Goal: Information Seeking & Learning: Learn about a topic

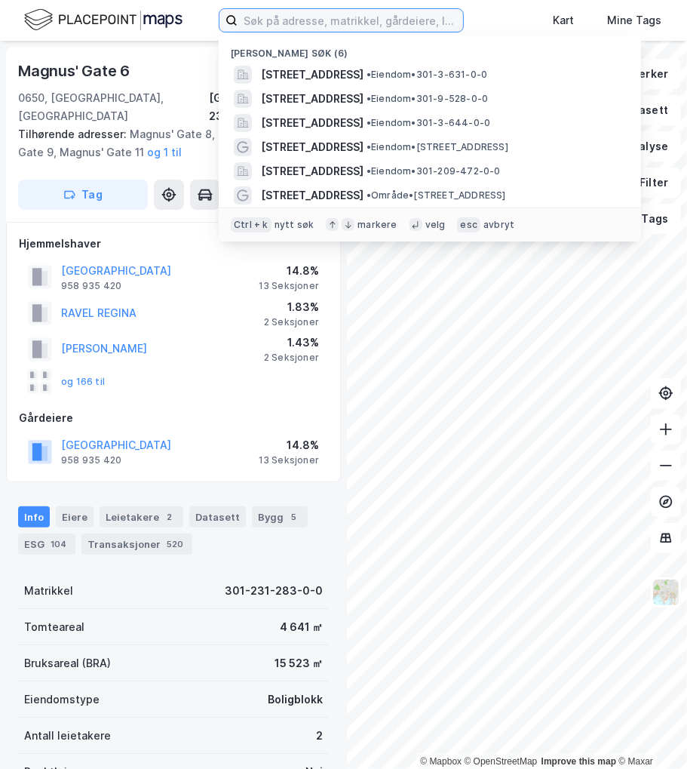
click at [300, 23] on input at bounding box center [351, 20] width 226 height 23
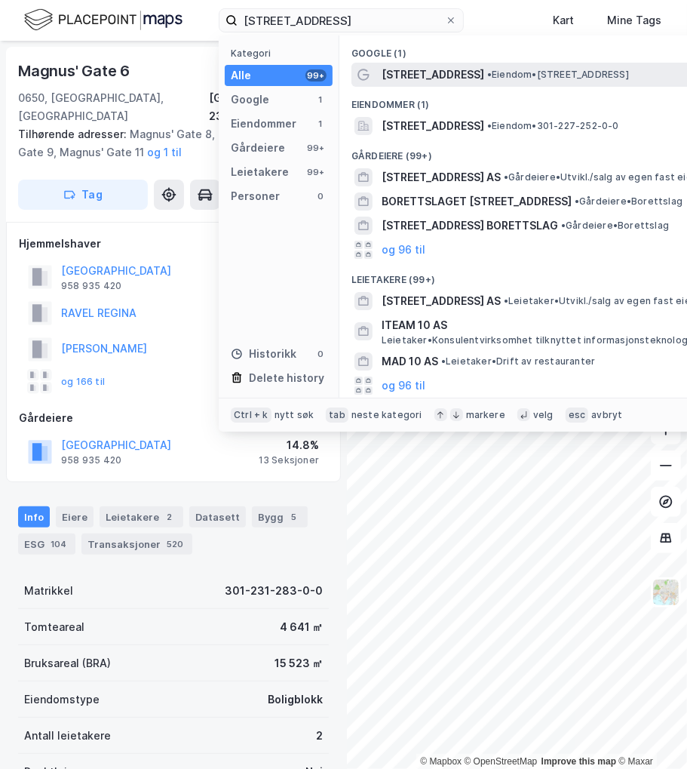
click at [561, 74] on span "• Eiendom • [STREET_ADDRESS]" at bounding box center [558, 75] width 142 height 12
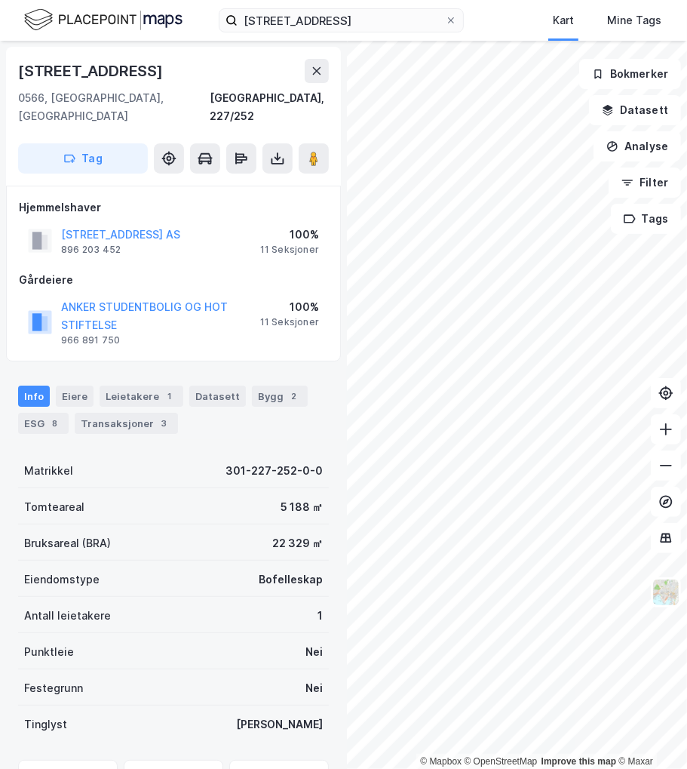
drag, startPoint x: 145, startPoint y: 288, endPoint x: 229, endPoint y: 193, distance: 127.2
click at [229, 198] on div "Hjemmelshaver" at bounding box center [173, 207] width 309 height 18
click at [148, 413] on div "Transaksjoner 3" at bounding box center [126, 423] width 103 height 21
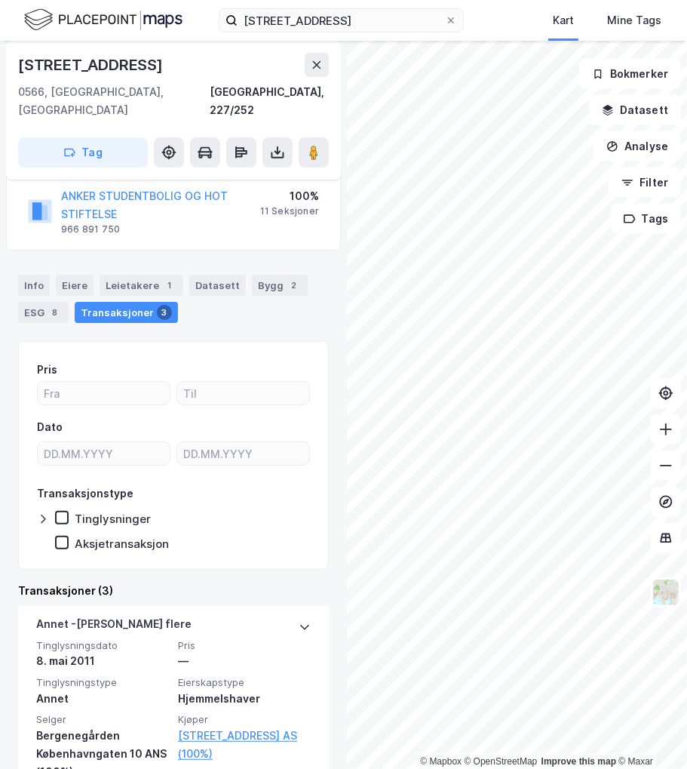
scroll to position [88, 0]
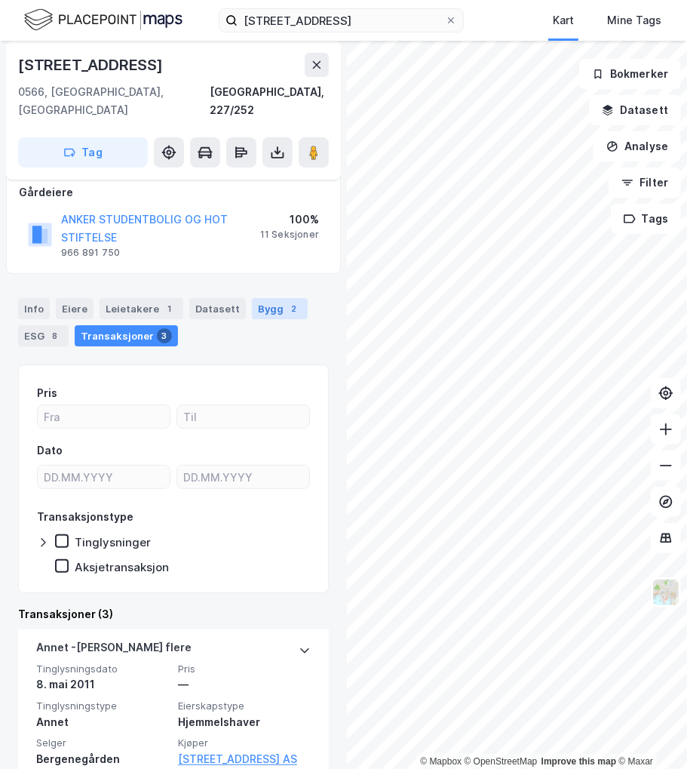
click at [256, 298] on div "Bygg 2" at bounding box center [280, 308] width 56 height 21
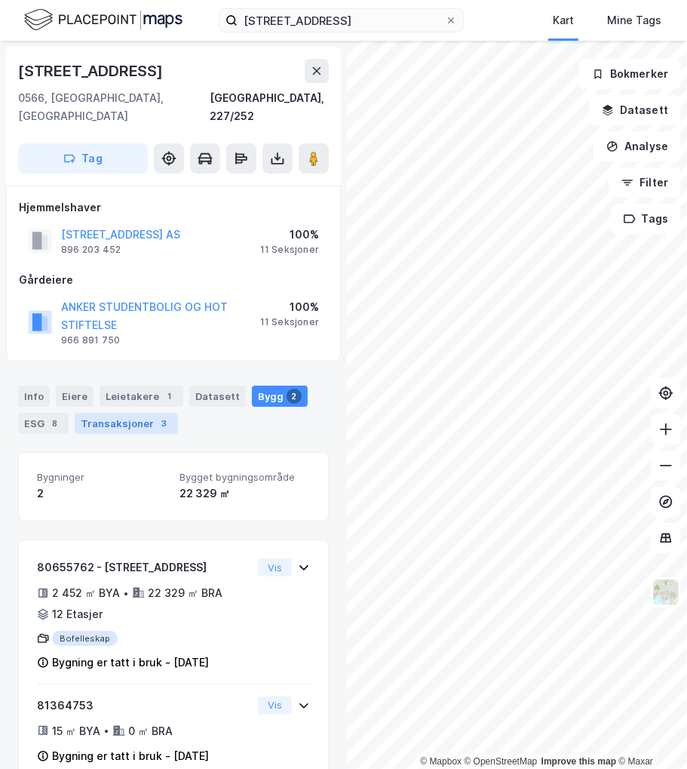
click at [138, 413] on div "Transaksjoner 3" at bounding box center [126, 423] width 103 height 21
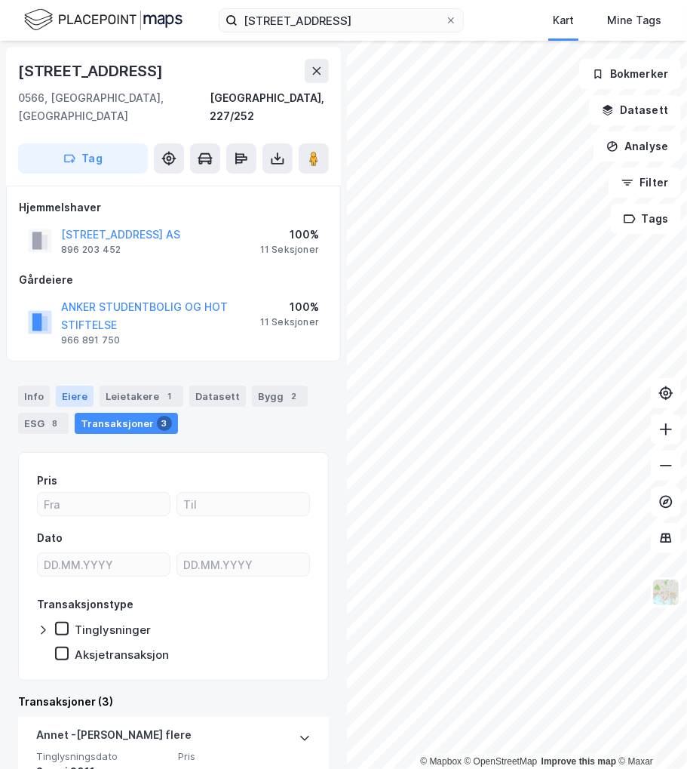
click at [82, 386] on div "Eiere" at bounding box center [75, 396] width 38 height 21
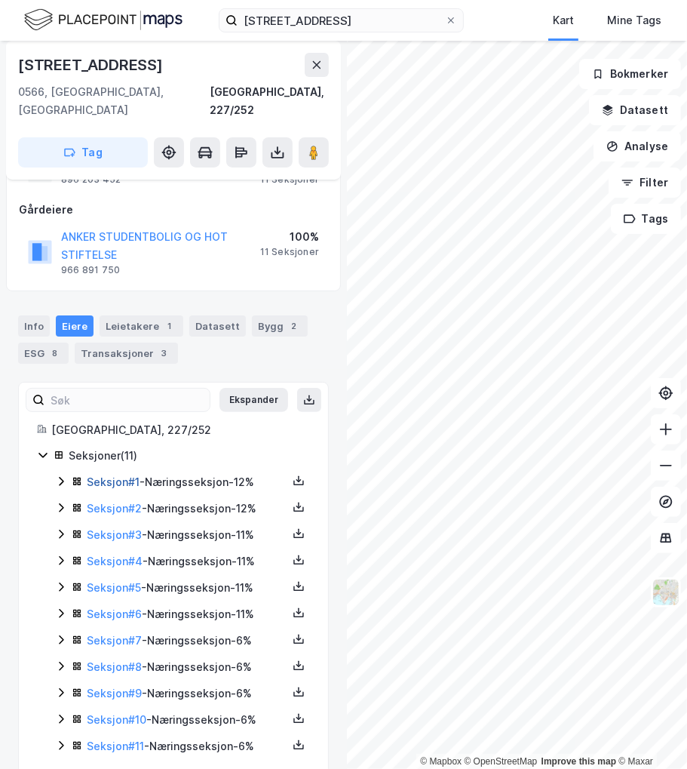
scroll to position [76, 0]
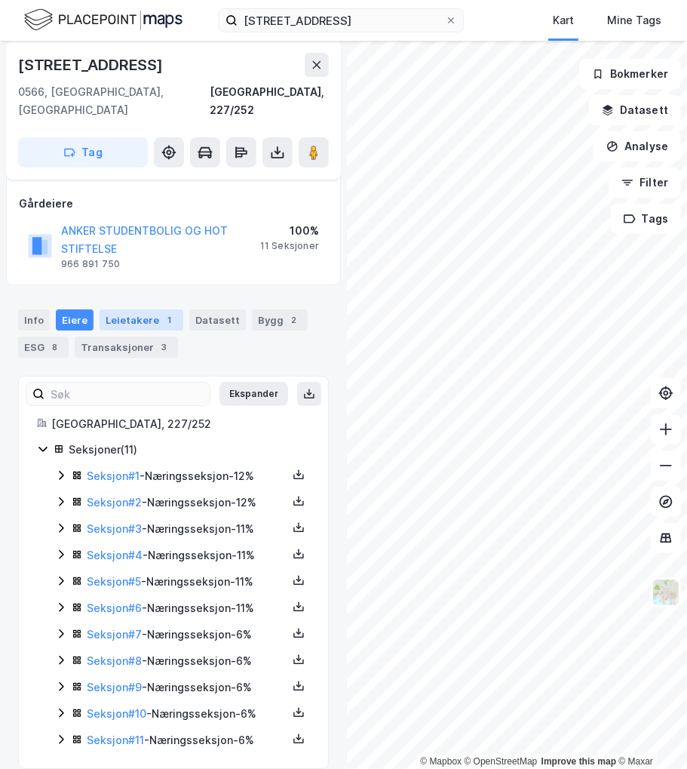
click at [127, 309] on div "Leietakere 1" at bounding box center [142, 319] width 84 height 21
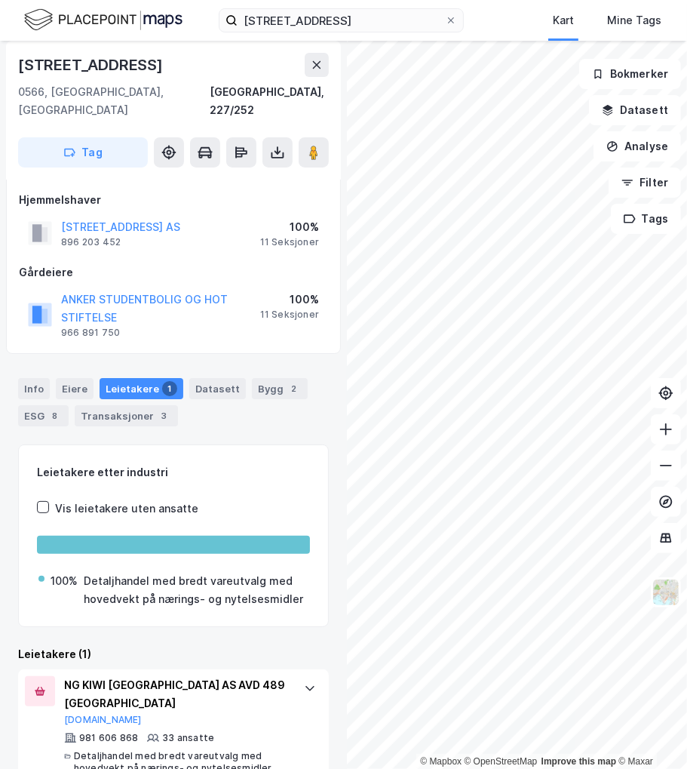
scroll to position [18, 0]
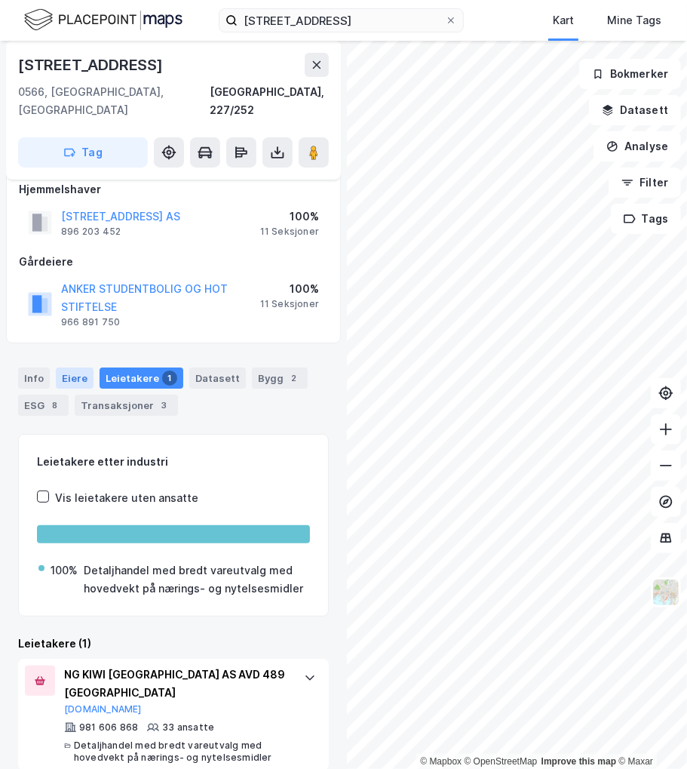
click at [74, 367] on div "Eiere" at bounding box center [75, 377] width 38 height 21
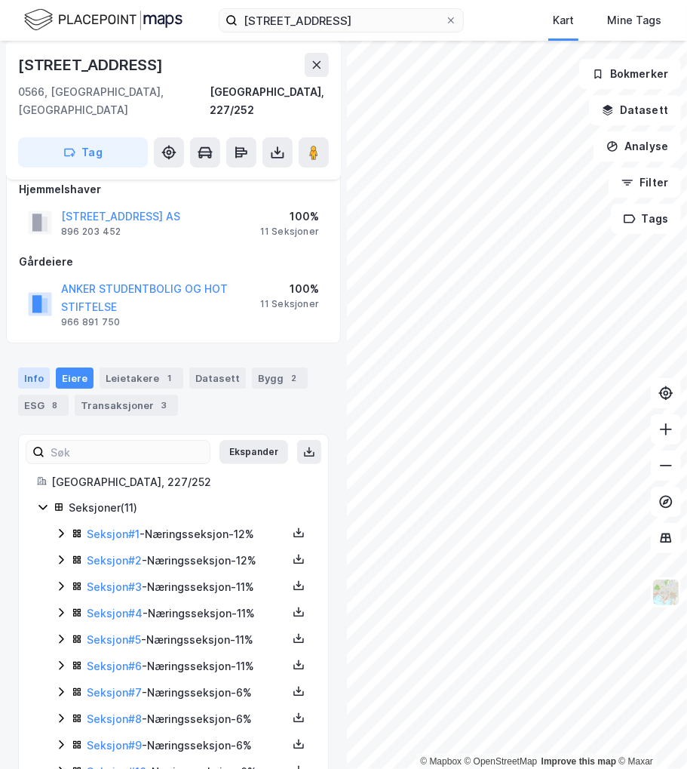
click at [29, 367] on div "Info" at bounding box center [34, 377] width 32 height 21
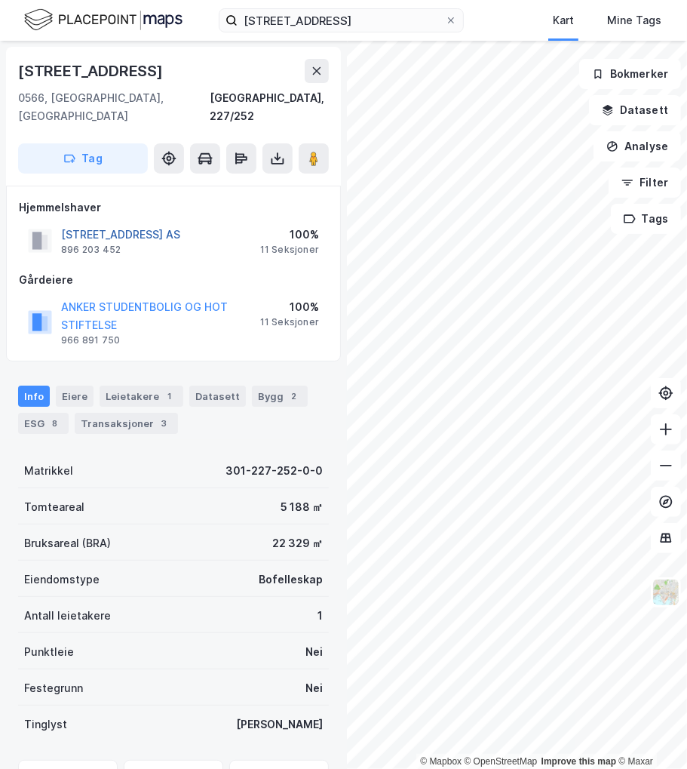
drag, startPoint x: 155, startPoint y: 222, endPoint x: 112, endPoint y: 217, distance: 43.2
click at [0, 0] on button "KØBENHAVNGATA 10 AS" at bounding box center [0, 0] width 0 height 0
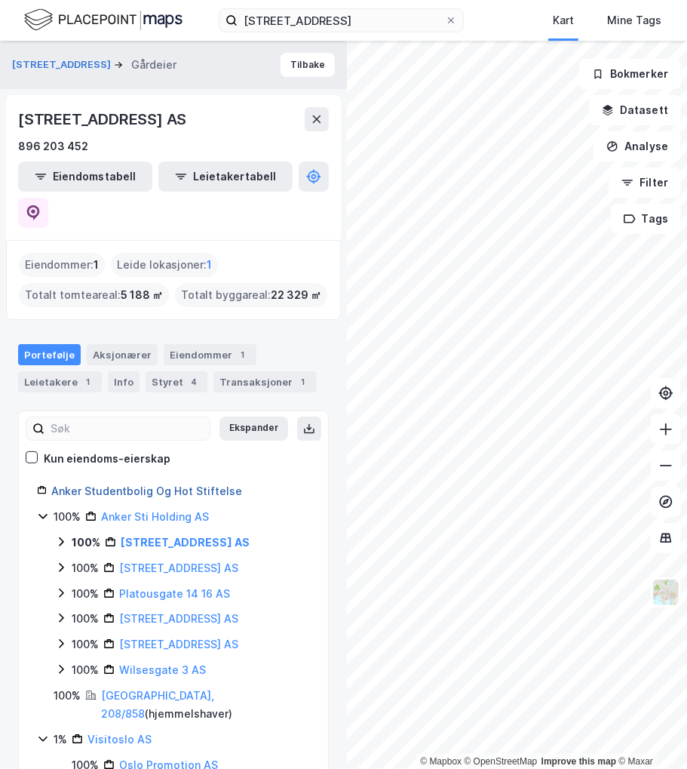
click at [151, 484] on link "Anker Studentbolig Og Hot Stiftelse" at bounding box center [146, 490] width 191 height 13
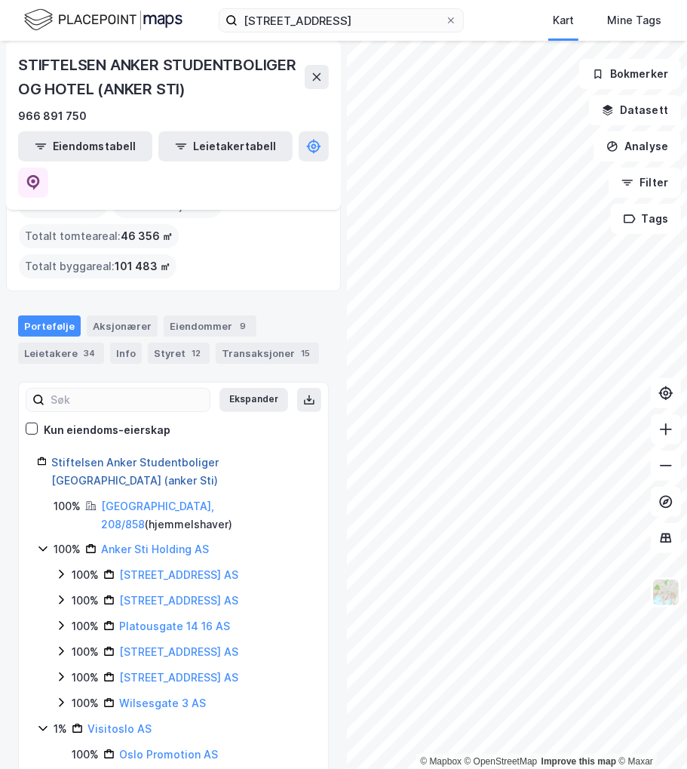
scroll to position [84, 0]
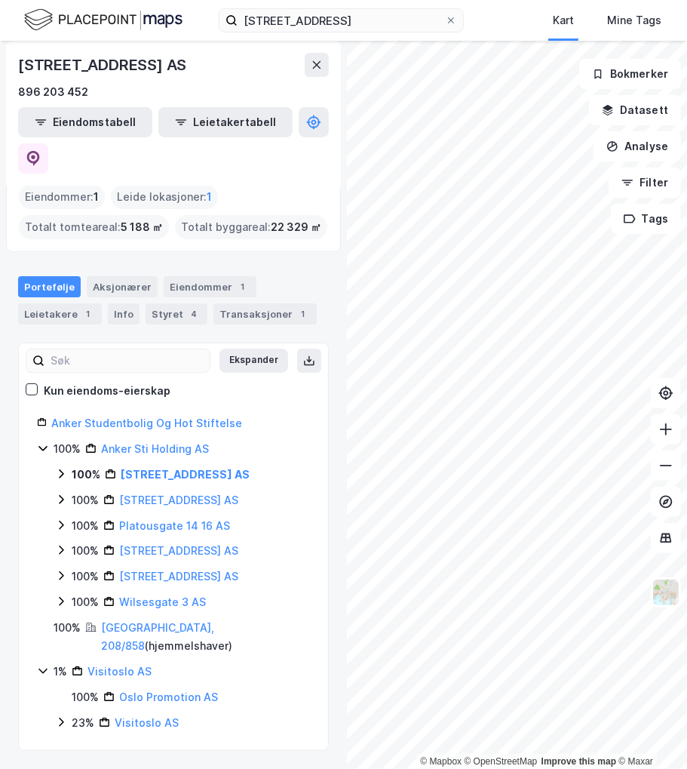
scroll to position [12, 0]
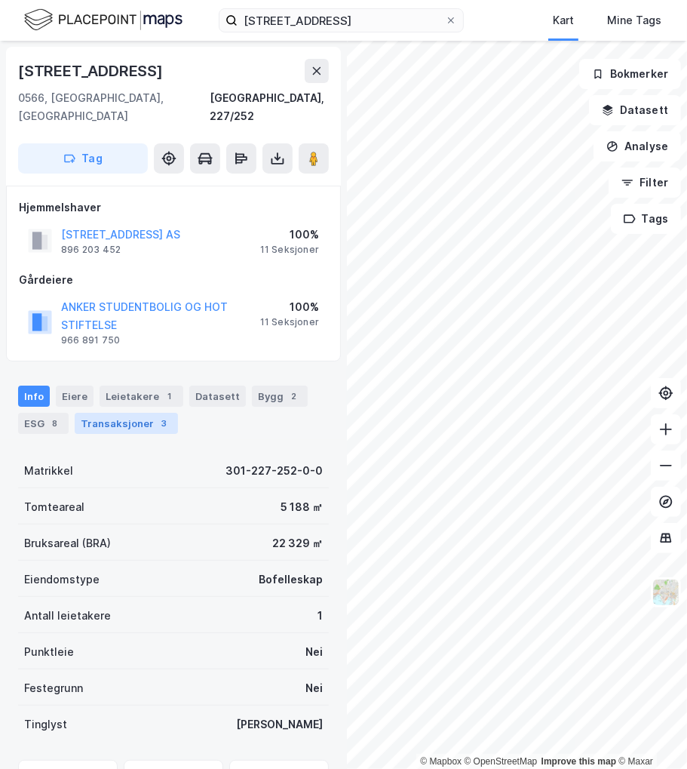
click at [145, 413] on div "Transaksjoner 3" at bounding box center [126, 423] width 103 height 21
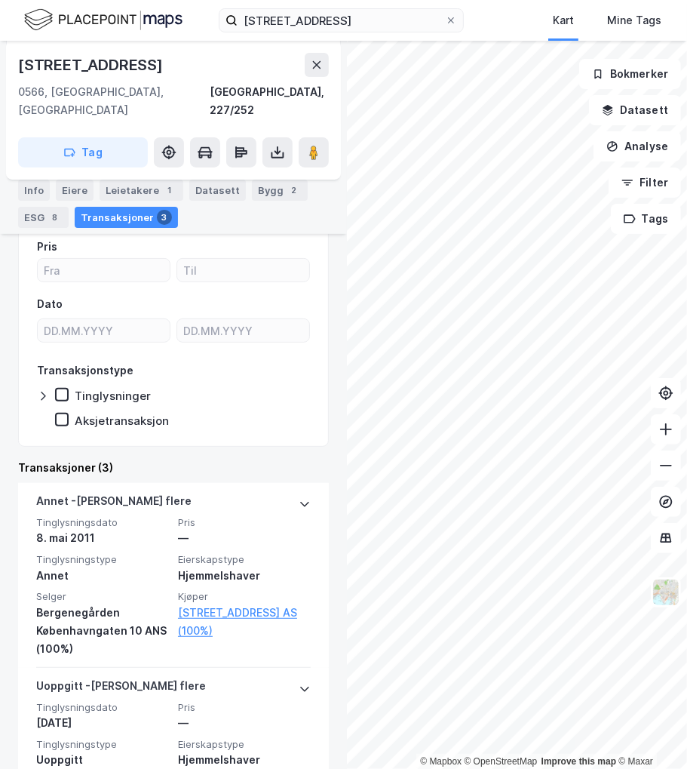
scroll to position [302, 0]
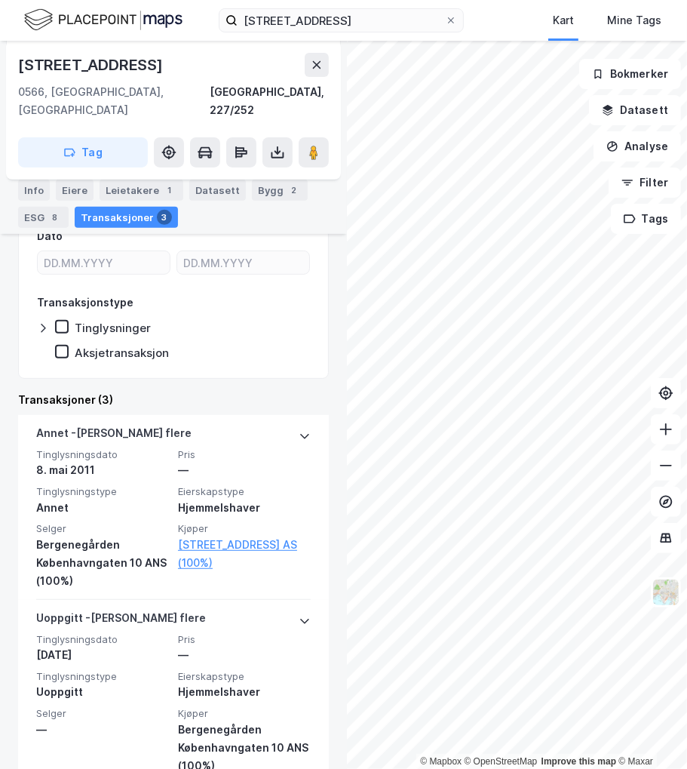
click at [213, 364] on div "Pris Dato Transaksjonstype Tinglysninger Aksjetransaksjon Transaksjoner (3) Ann…" at bounding box center [173, 541] width 311 height 782
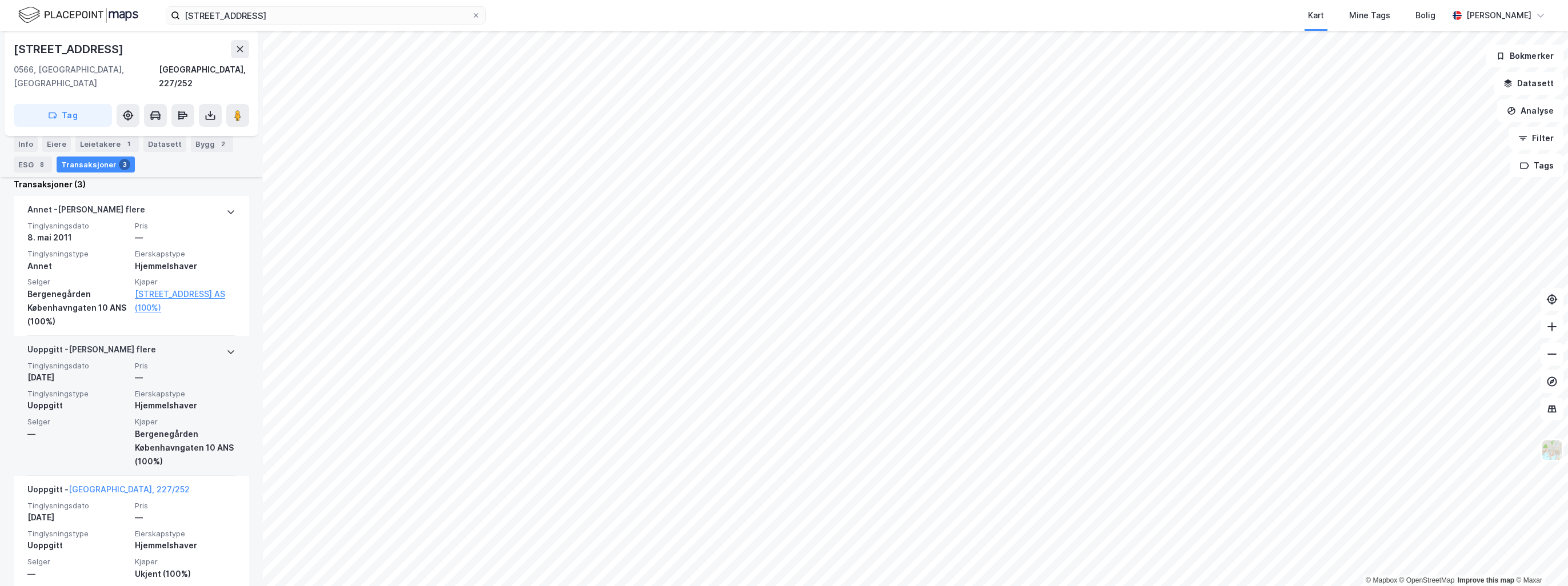
scroll to position [348, 0]
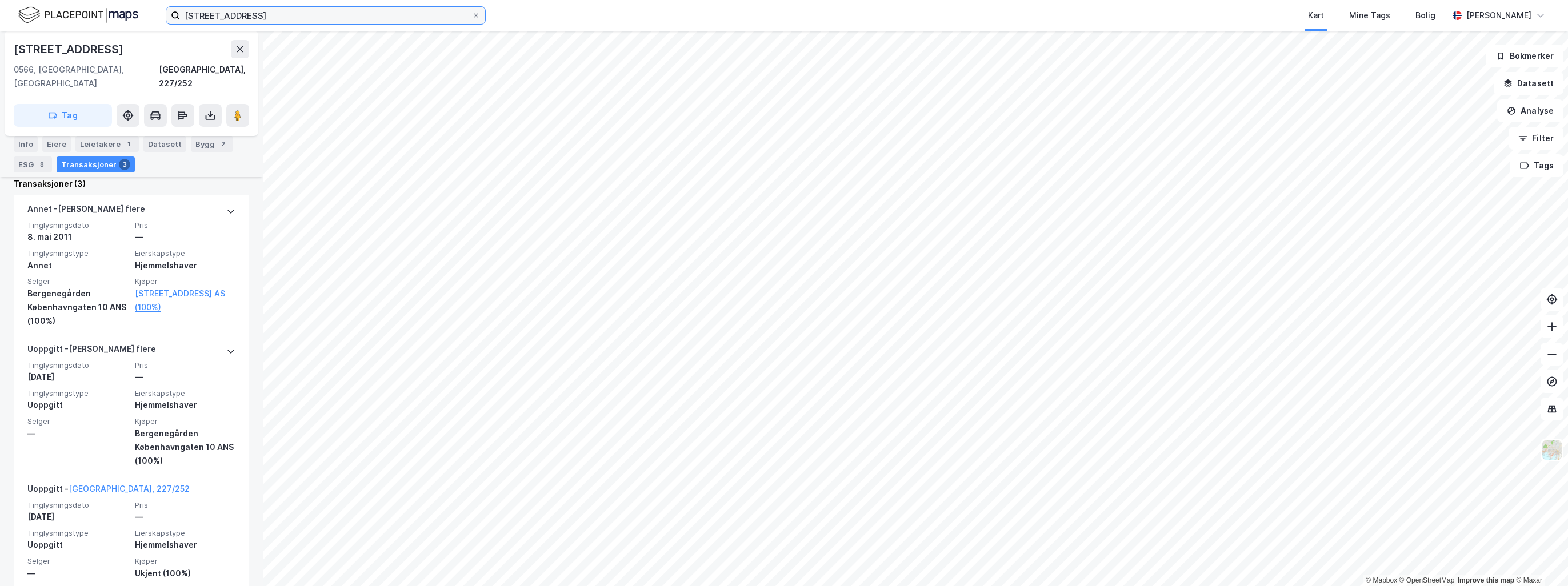
click at [358, 20] on input "københavngata 10" at bounding box center [326, 15] width 292 height 17
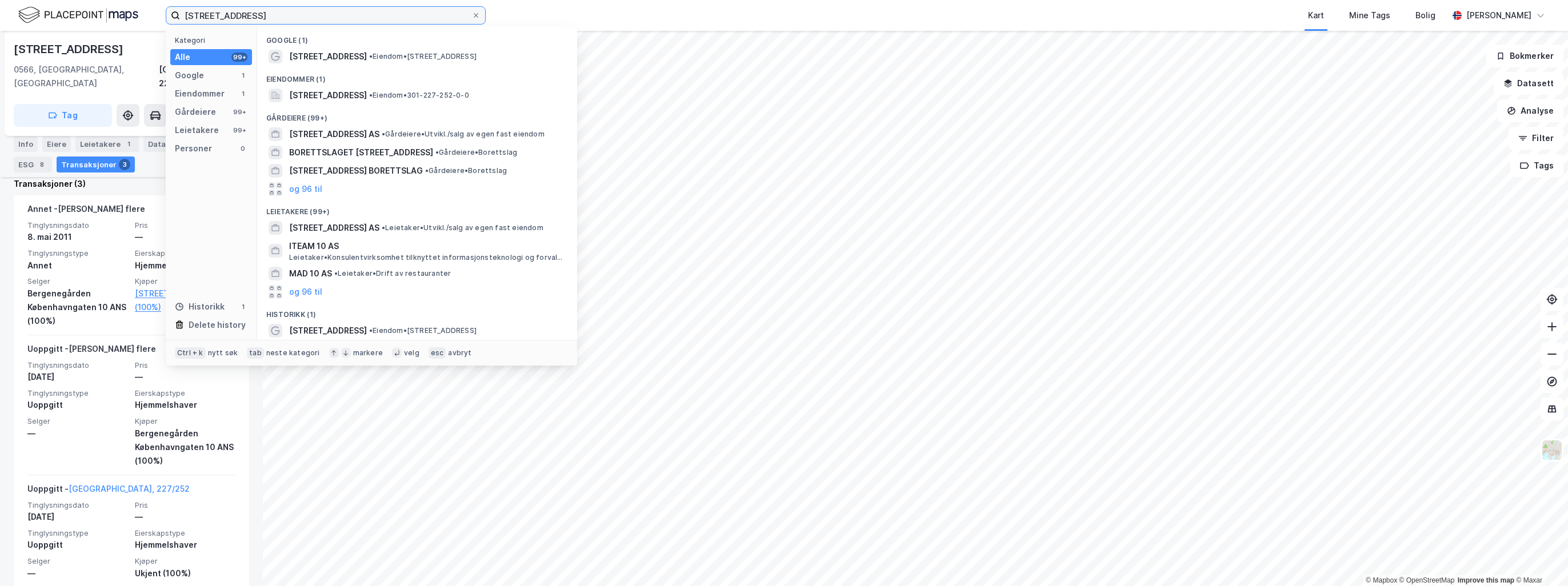
drag, startPoint x: 360, startPoint y: 17, endPoint x: 137, endPoint y: 45, distance: 224.8
click at [137, 45] on div "københavngata 10 Kategori Alle 99+ Google 1 Eiendommer 1 Gårdeiere 99+ Leietake…" at bounding box center [784, 293] width 1568 height 586
paste input "Fredensborgveien 13"
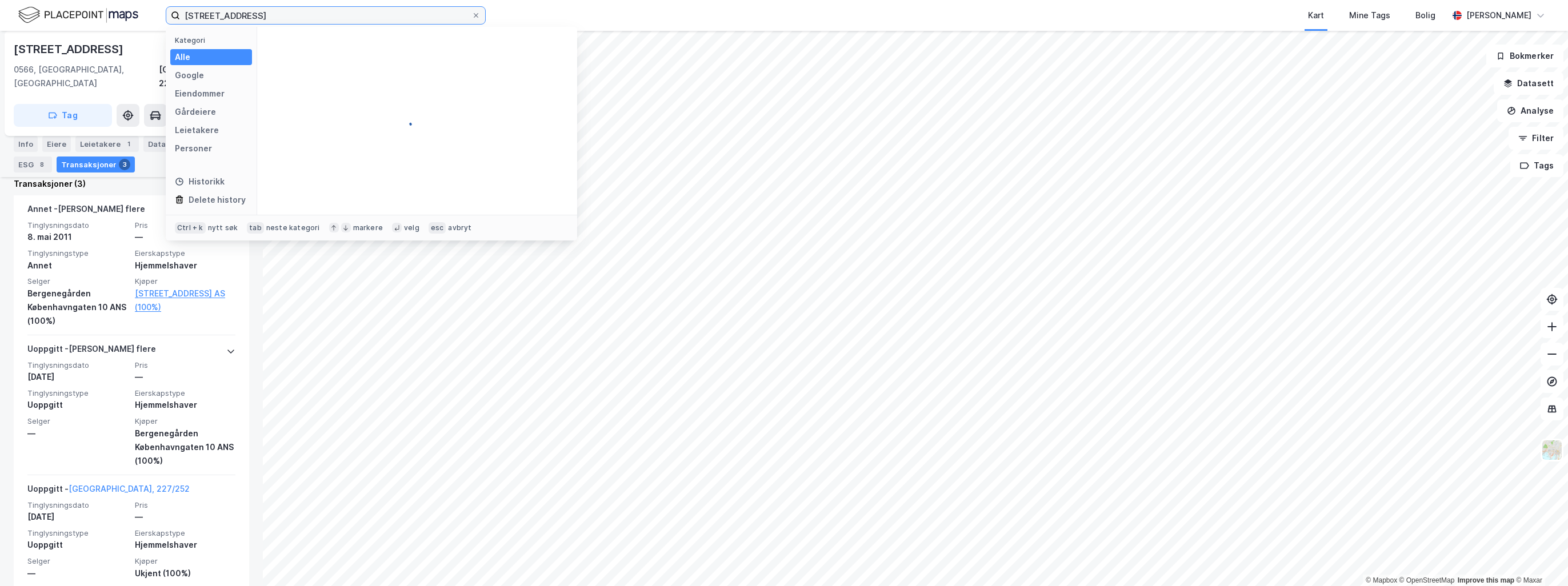
click at [185, 13] on input "Fredensborgveien 13" at bounding box center [326, 15] width 292 height 17
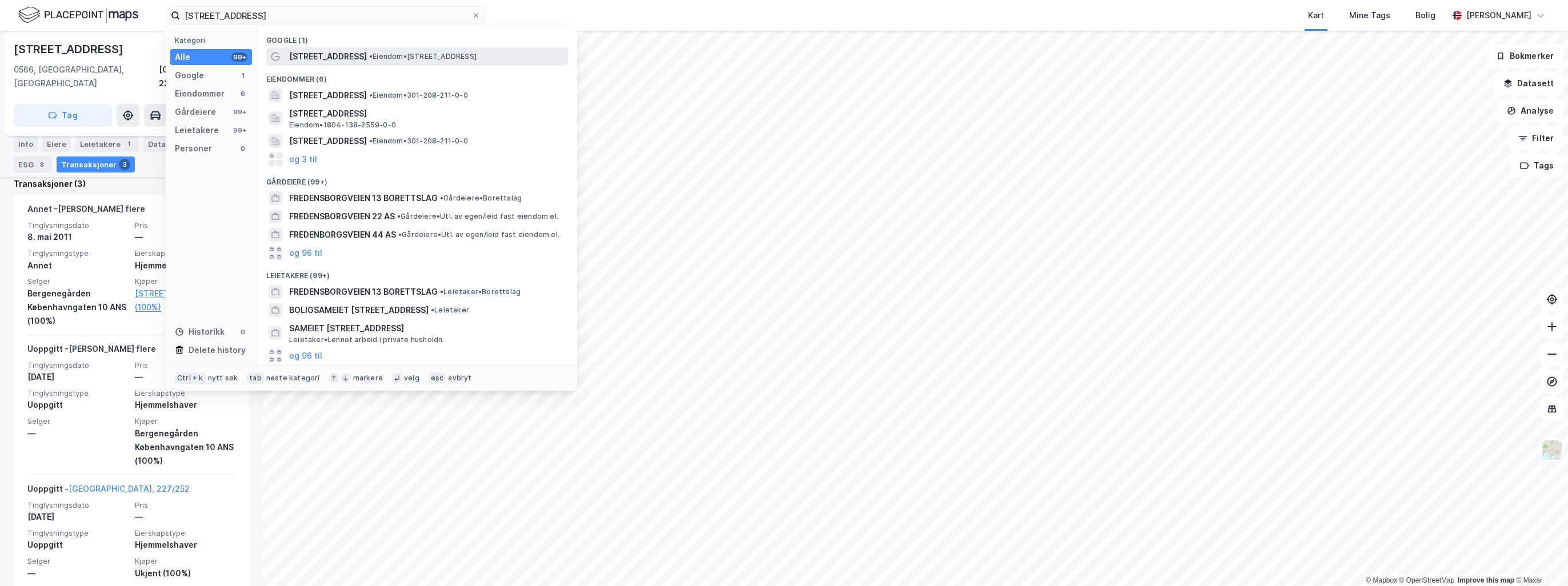
click at [335, 53] on span "Fredensborgveien 13" at bounding box center [328, 57] width 78 height 14
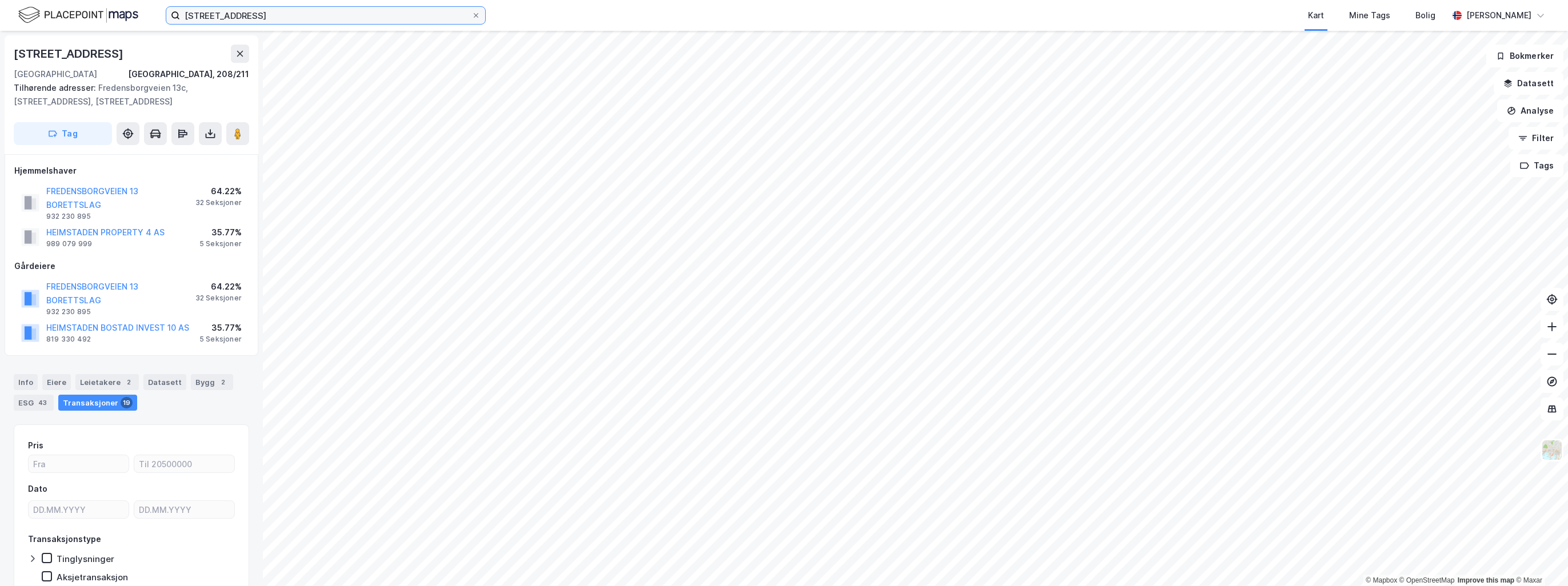
click at [327, 20] on input "Fredensborgveien 13" at bounding box center [326, 15] width 292 height 17
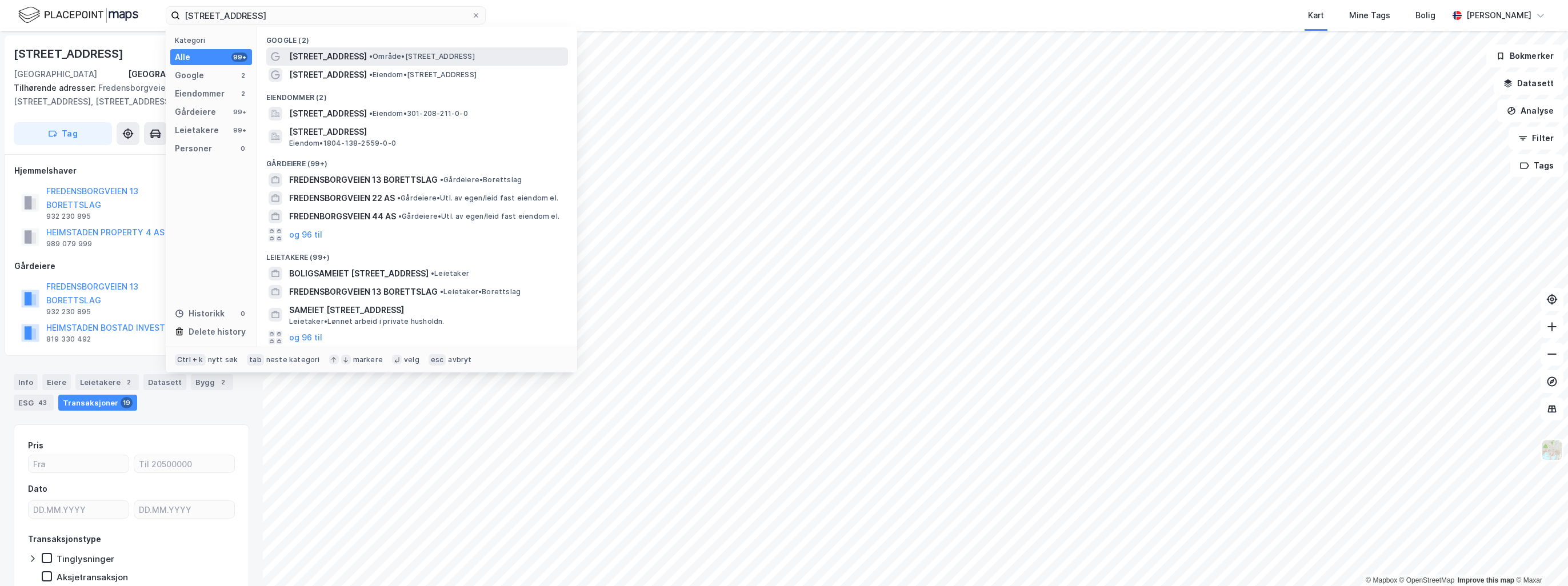
click at [326, 61] on span "Fredensborgveien 13A" at bounding box center [328, 57] width 78 height 14
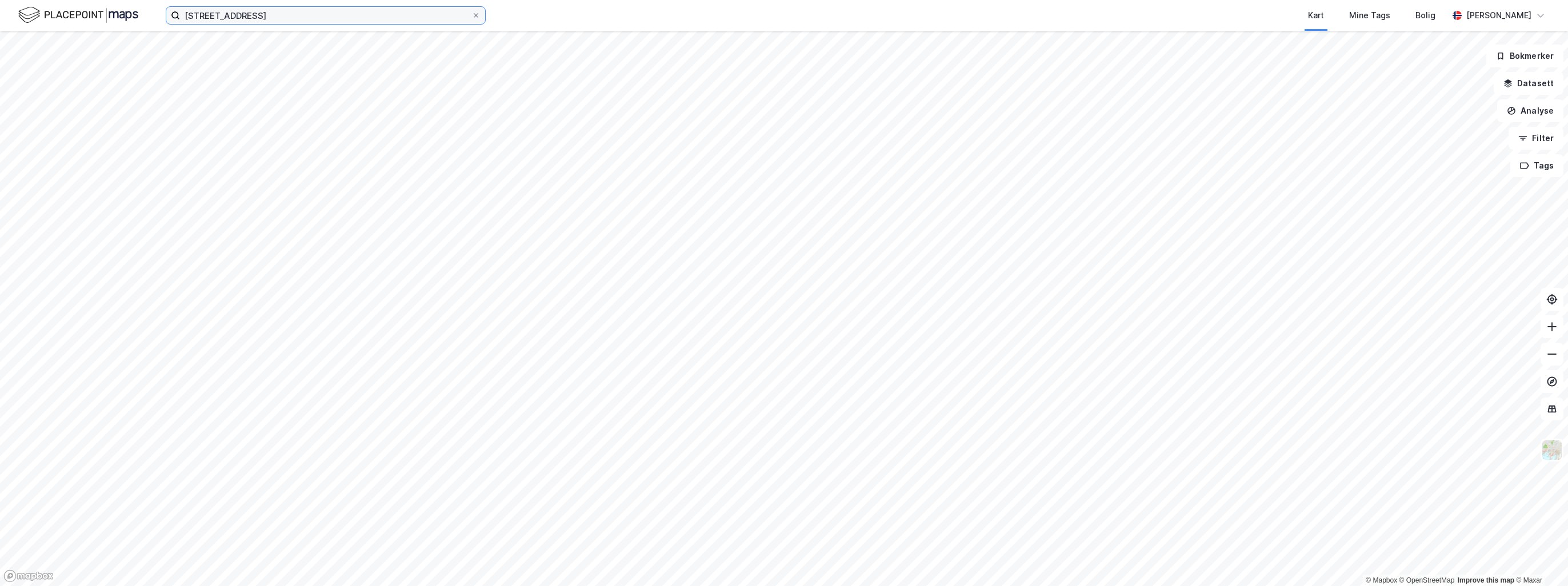
click at [349, 20] on input "Fredensborgveien 13 a" at bounding box center [326, 15] width 292 height 17
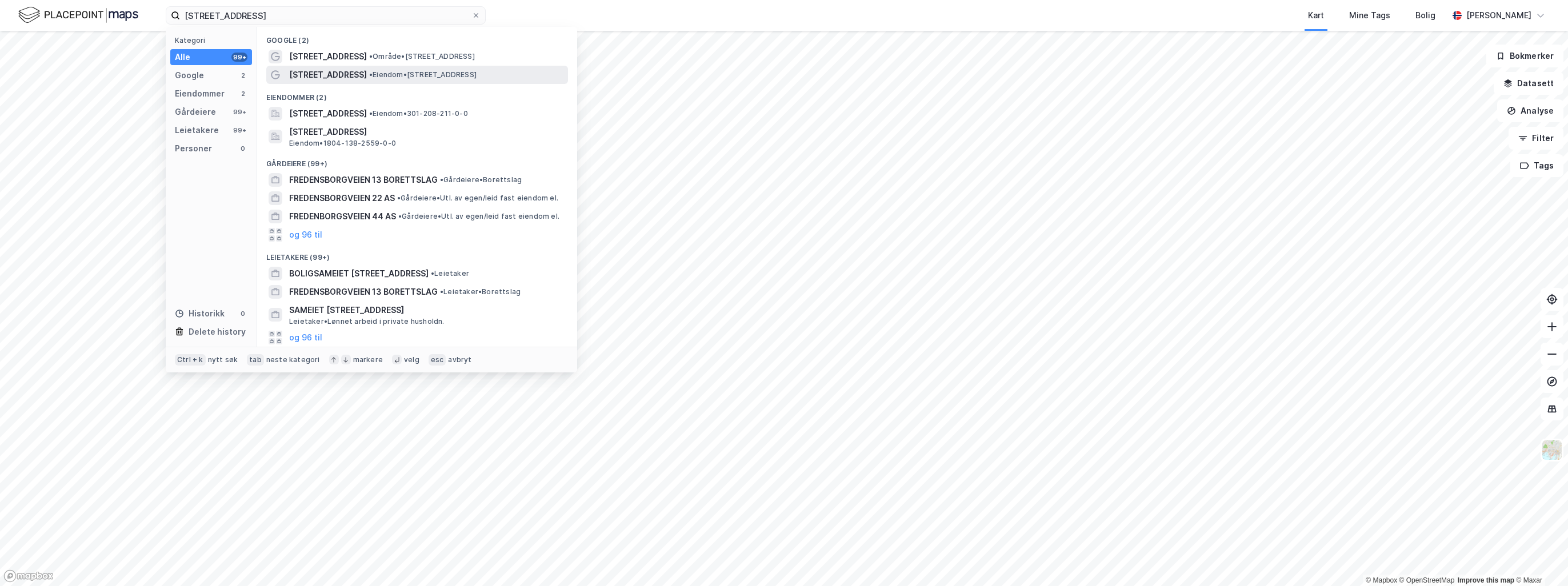
click at [339, 81] on span "Fredensborgveien 13A" at bounding box center [328, 75] width 78 height 14
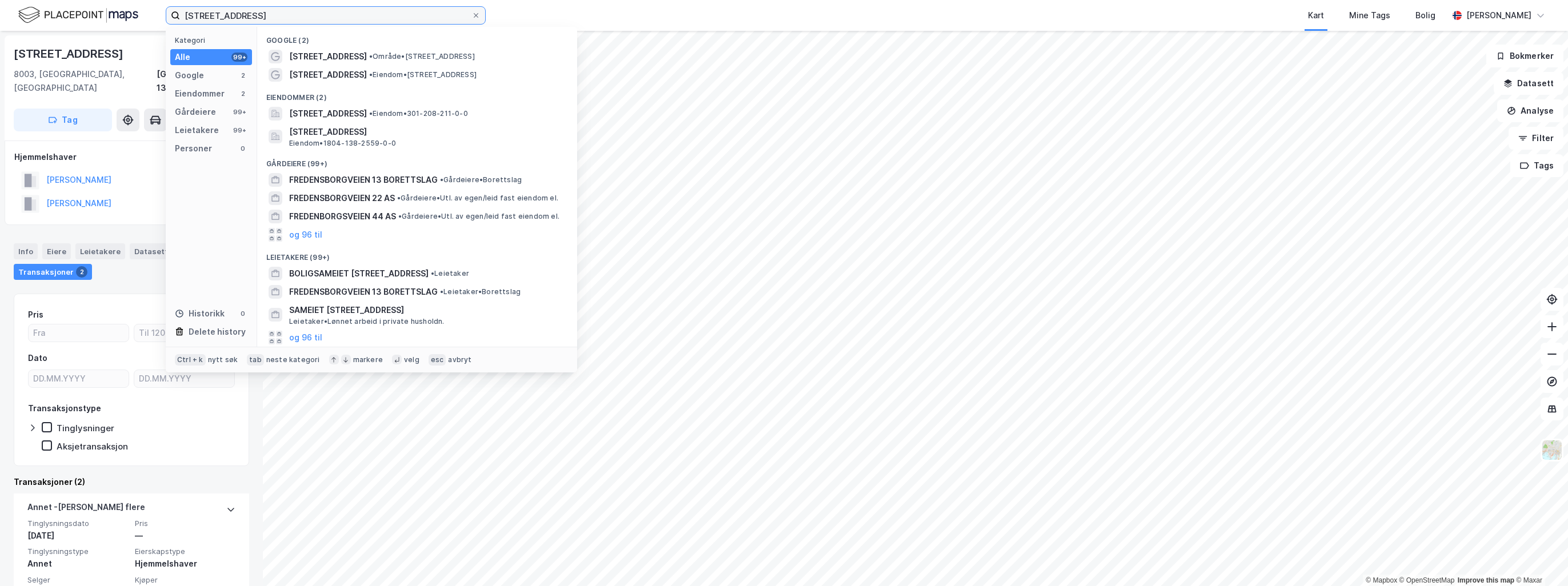
click at [348, 8] on input "Fredensborgveien 13 a" at bounding box center [326, 15] width 292 height 17
click at [468, 116] on span "• Eiendom • 301-208-211-0-0" at bounding box center [418, 114] width 99 height 9
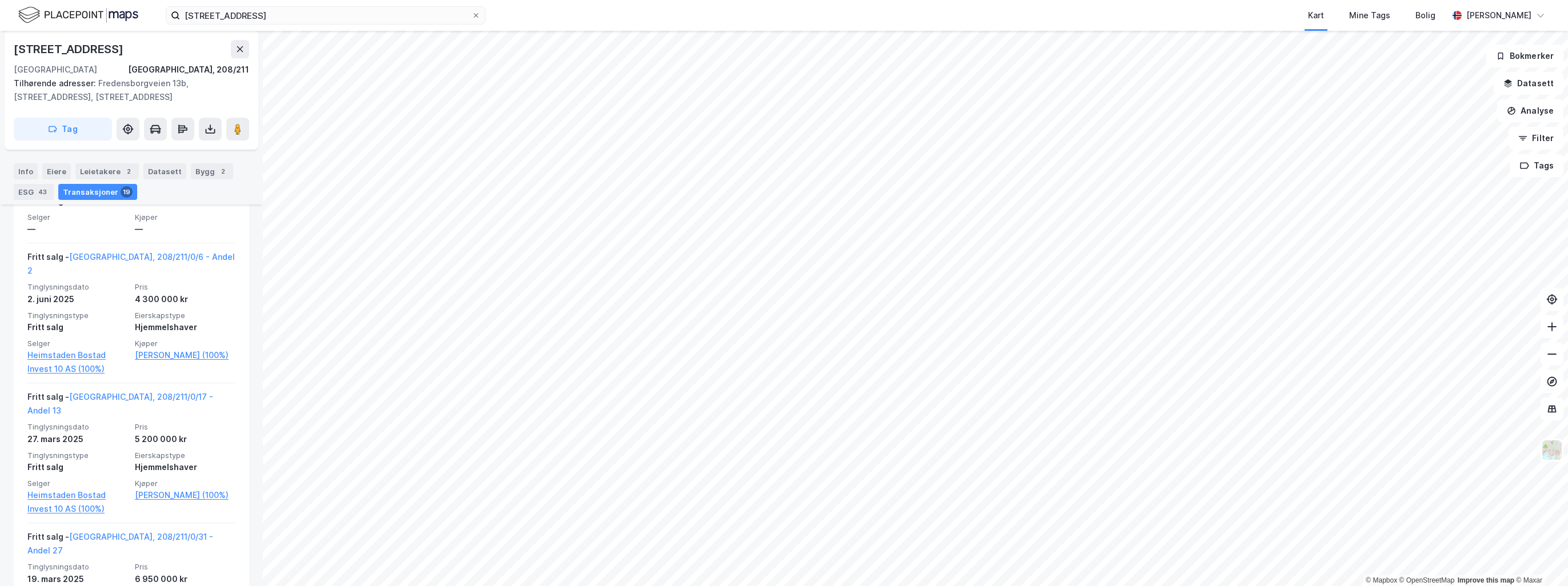
scroll to position [596, 0]
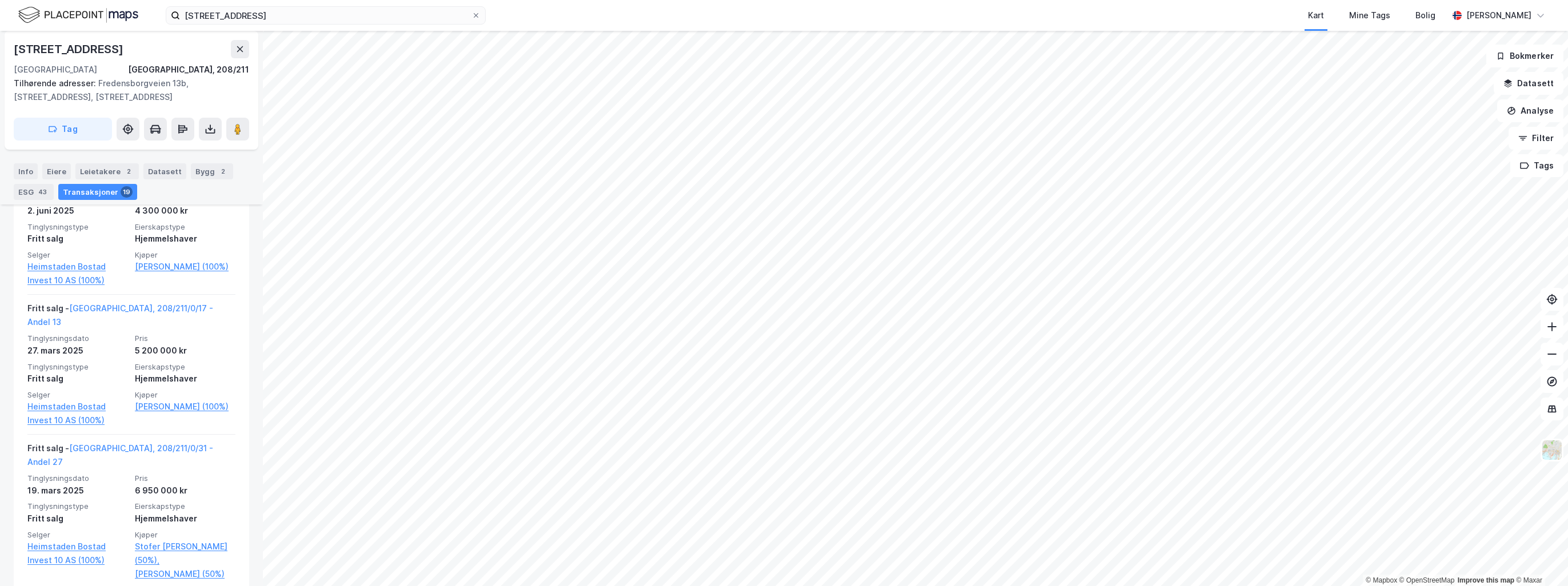
click at [520, 19] on div "Kart Mine Tags Bolig" at bounding box center [995, 15] width 907 height 31
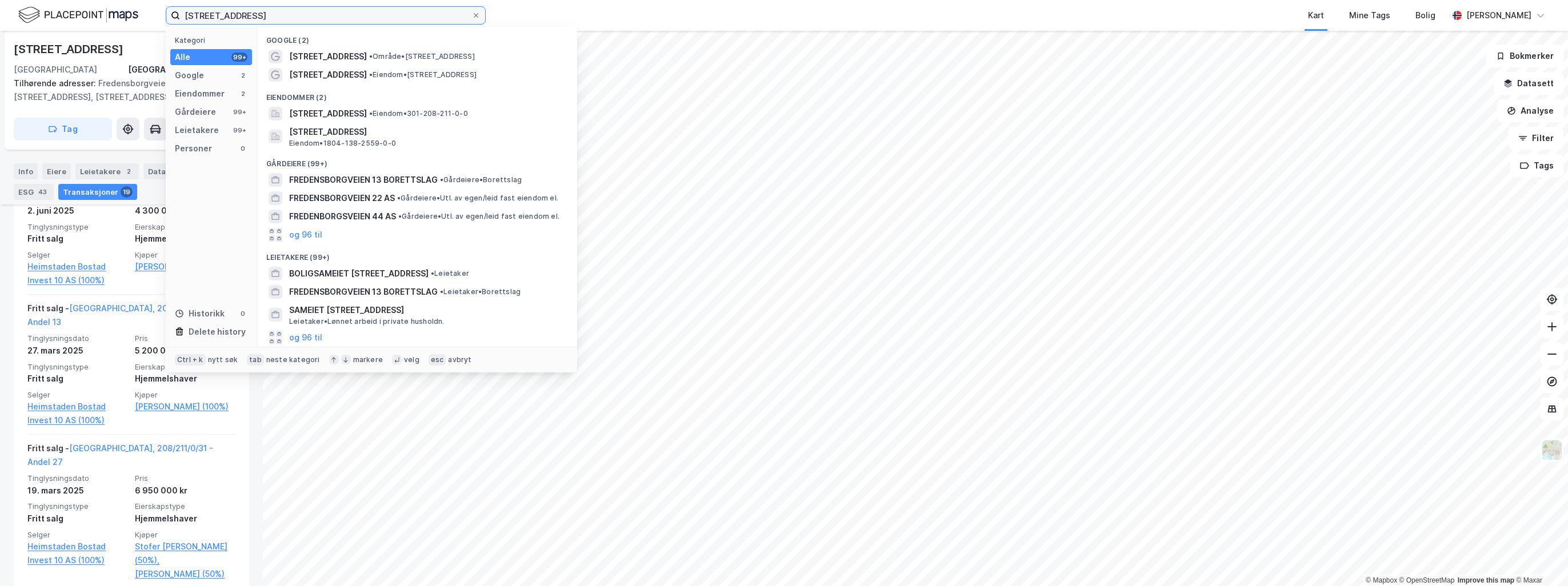
drag, startPoint x: 361, startPoint y: 17, endPoint x: 130, endPoint y: 22, distance: 231.1
click at [130, 22] on div "Fredensborgveien 13 a Kategori Alle 99+ Google 2 Eiendommer 2 Gårdeiere 99+ Lei…" at bounding box center [784, 15] width 1568 height 31
click at [355, 13] on input "Fredensborgveien 13 a" at bounding box center [326, 15] width 292 height 17
click at [355, 14] on input "Fredensborgveien 13 a" at bounding box center [326, 15] width 292 height 17
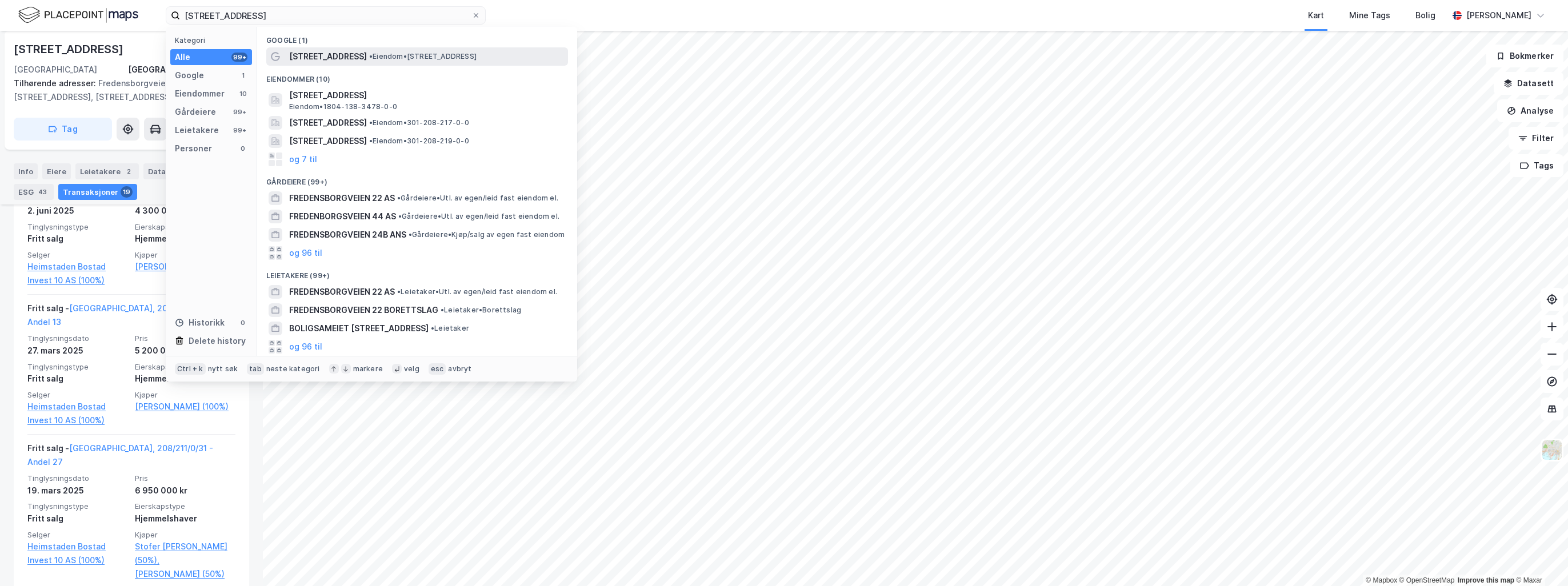
click at [436, 48] on div "Fredensborgveien 22 • Eiendom • Fredensborgveien 22, 0177 Oslo" at bounding box center [417, 57] width 301 height 18
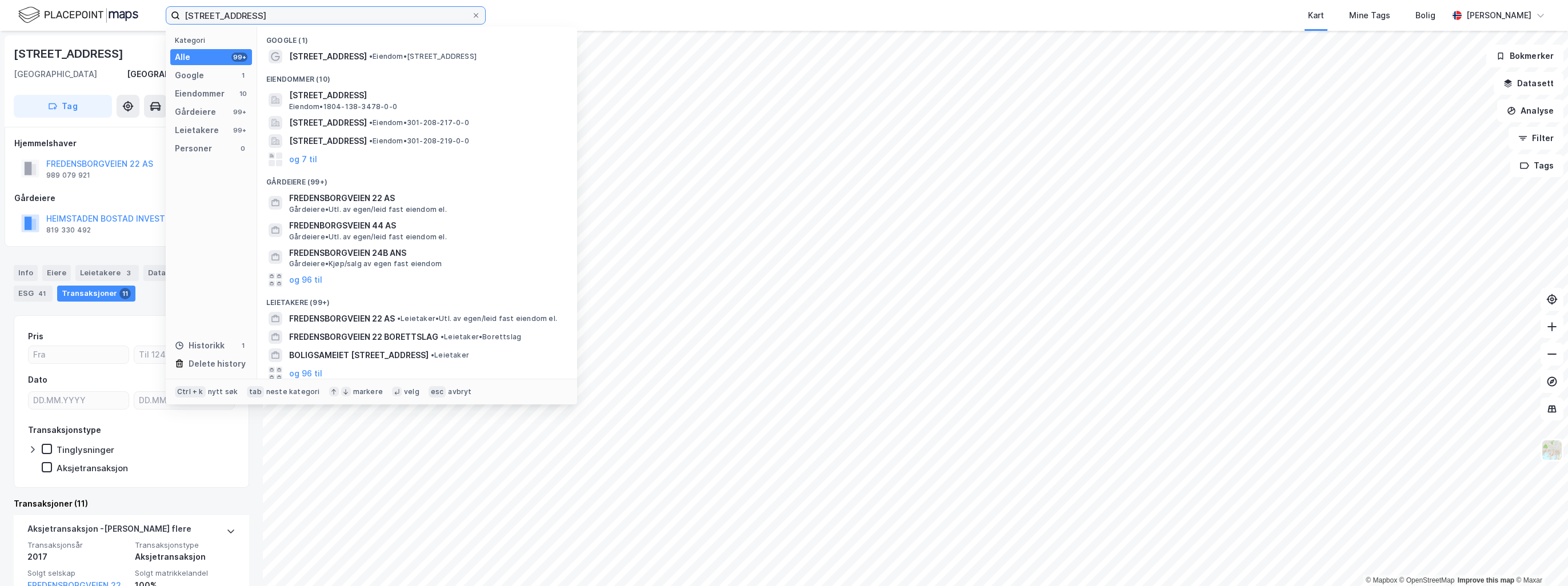
click at [315, 22] on input "Fredensborgveien 22" at bounding box center [326, 15] width 292 height 17
click at [355, 122] on span "Fredensborgveien 22A, 0177, OSLO, OSLO" at bounding box center [328, 123] width 78 height 14
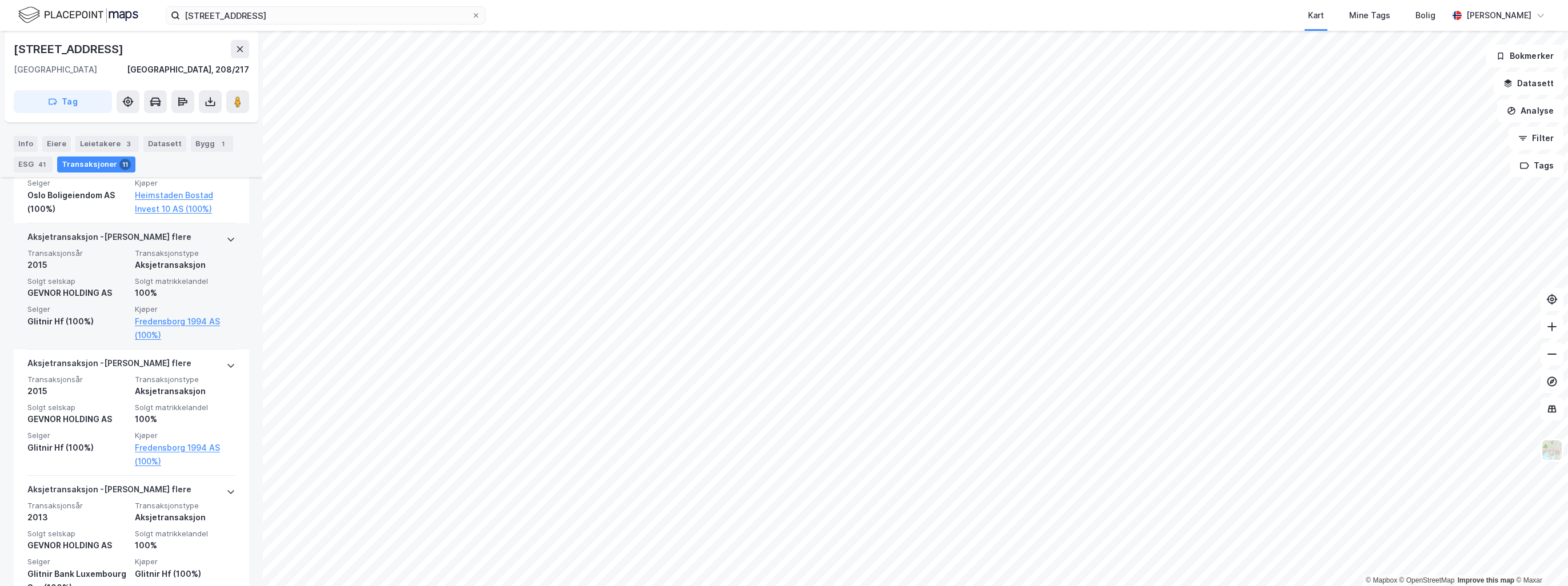
scroll to position [628, 0]
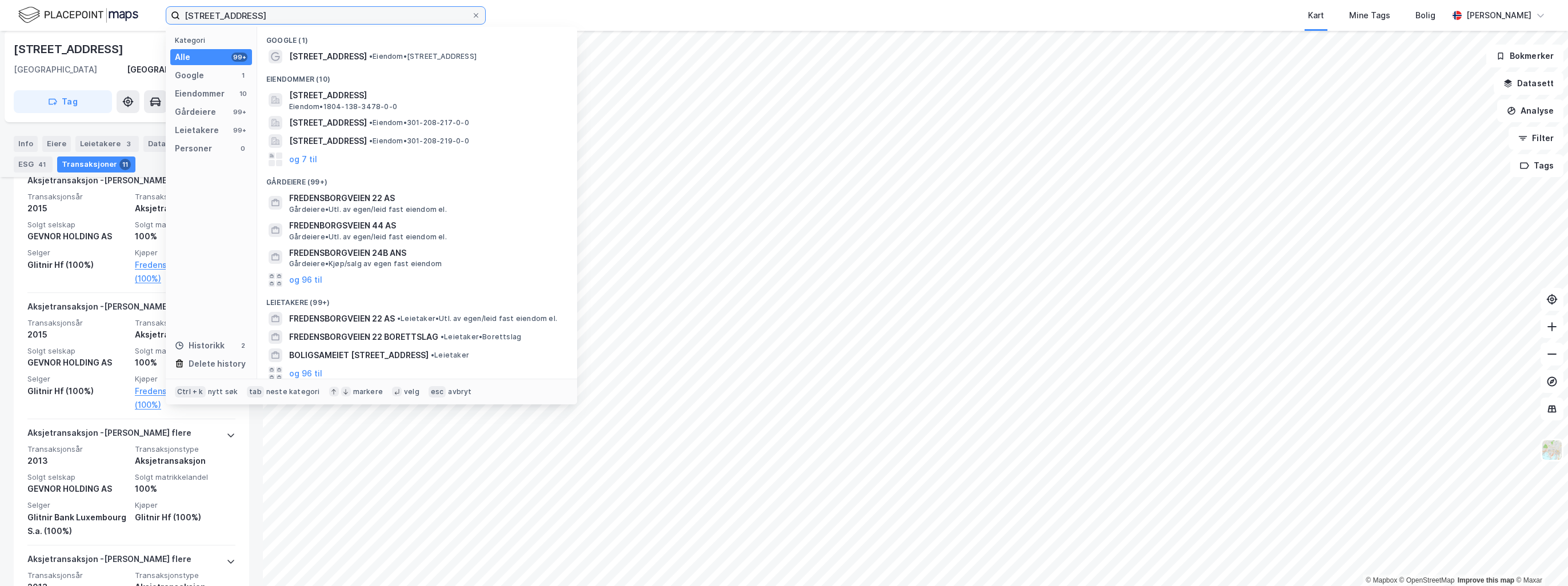
click at [311, 17] on input "Fredensborgveien 22" at bounding box center [326, 15] width 292 height 17
click at [340, 149] on div "Fredensborgveien 22B, 0177, OSLO, OSLO • Eiendom • 301-208-219-0-0" at bounding box center [417, 141] width 301 height 18
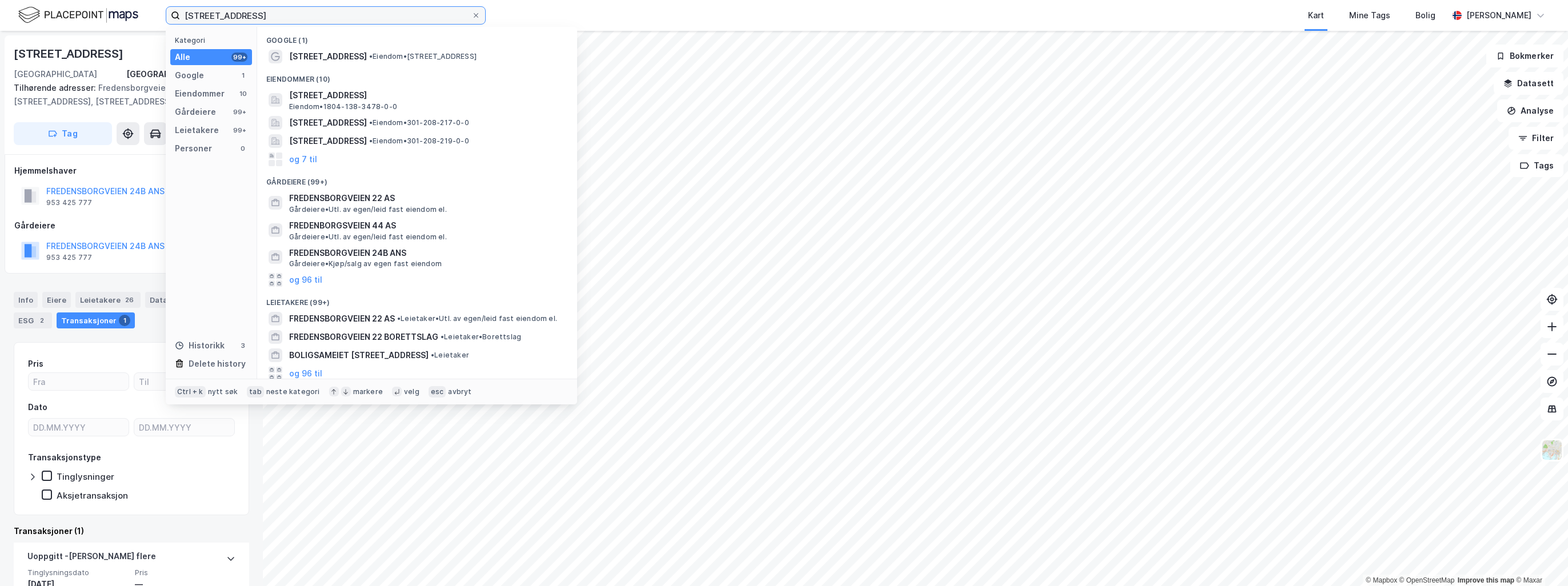
drag, startPoint x: 295, startPoint y: 11, endPoint x: 107, endPoint y: 0, distance: 188.3
click at [107, 0] on div "Fredensborgveien 22 Kategori Alle 99+ Google 1 Eiendommer 10 Gårdeiere 99+ Leie…" at bounding box center [784, 15] width 1568 height 31
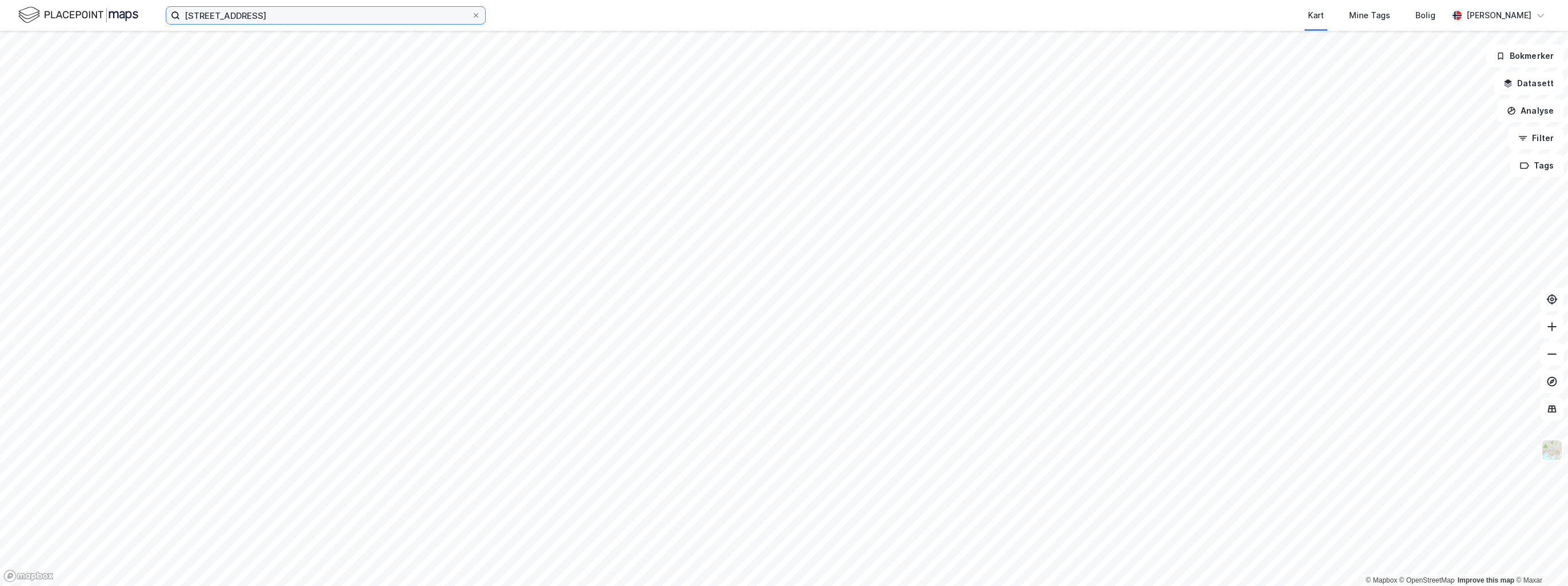
click at [272, 16] on input "sannergata 23" at bounding box center [326, 15] width 292 height 17
type input "sannergata 23"
click at [252, 8] on input "sannergata 23" at bounding box center [326, 15] width 292 height 17
click at [261, 12] on input "sannergata 23" at bounding box center [326, 15] width 292 height 17
click at [274, 15] on input at bounding box center [333, 15] width 305 height 17
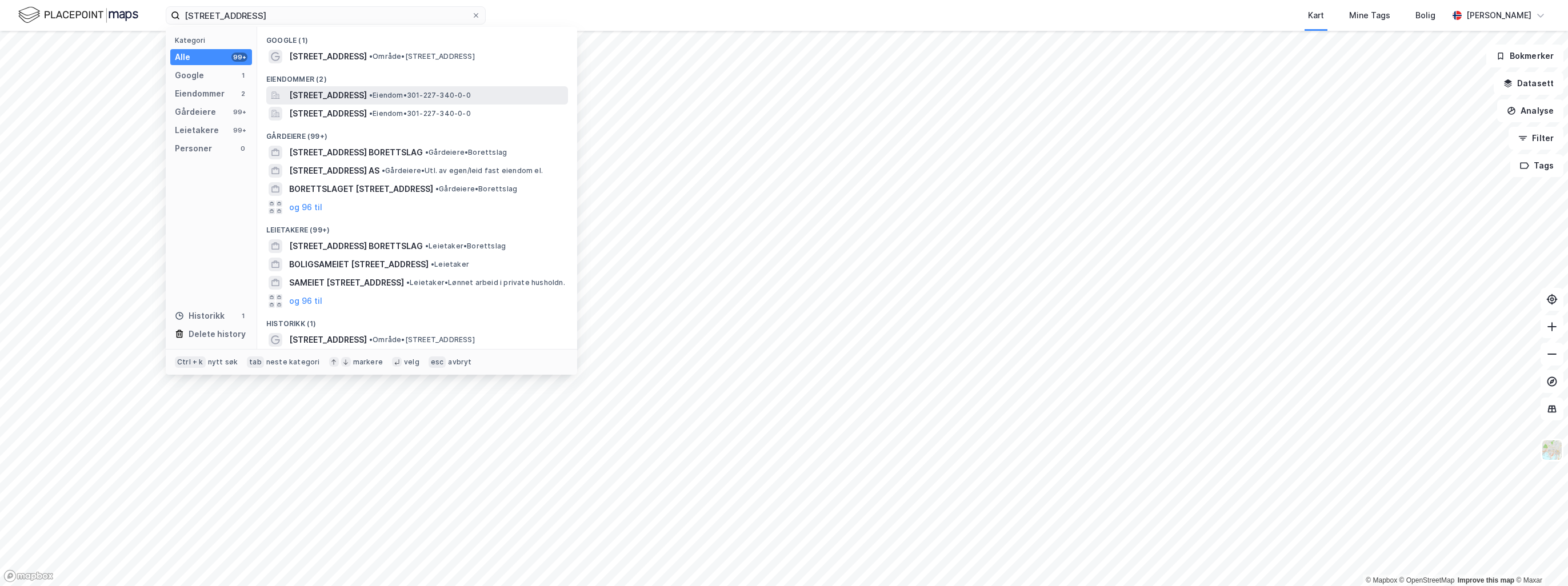
click at [367, 98] on span "Sannergata 23A, 0557, OSLO, OSLO" at bounding box center [328, 95] width 78 height 14
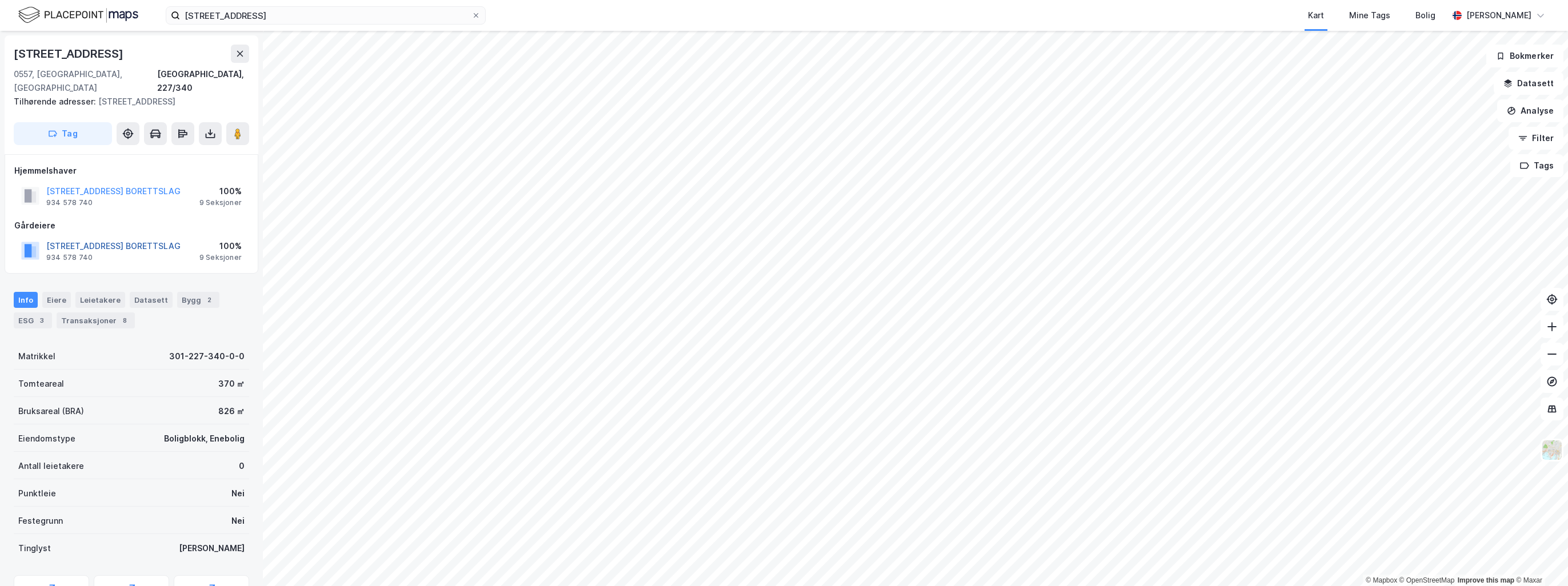
click at [130, 239] on div "SANNERGATA 23 BORETTSLAG" at bounding box center [113, 246] width 134 height 14
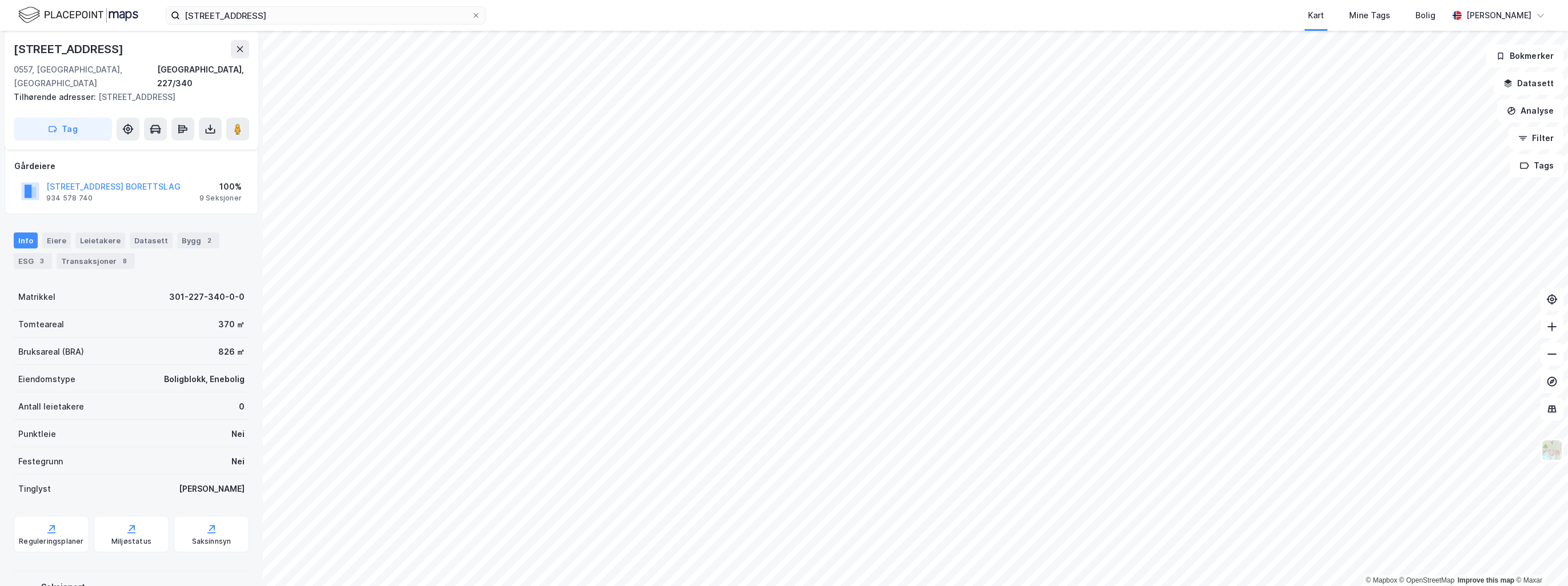
scroll to position [94, 0]
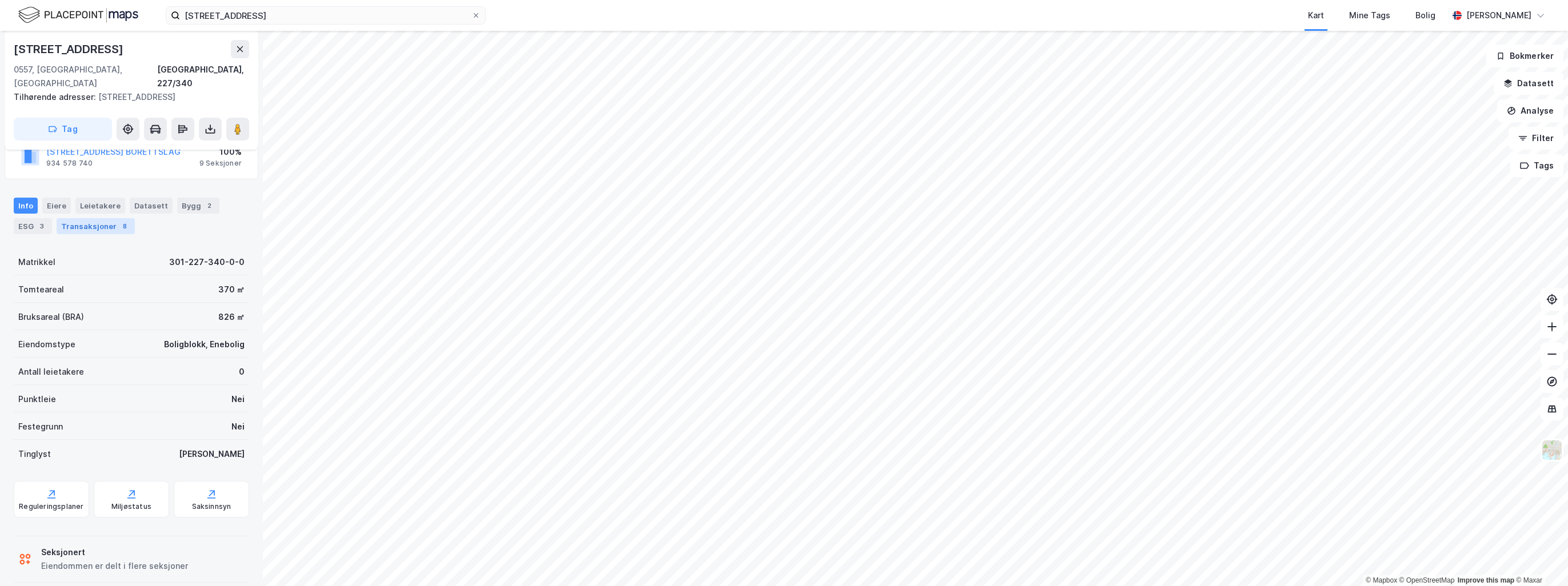
click at [83, 218] on div "Transaksjoner 8" at bounding box center [95, 226] width 78 height 16
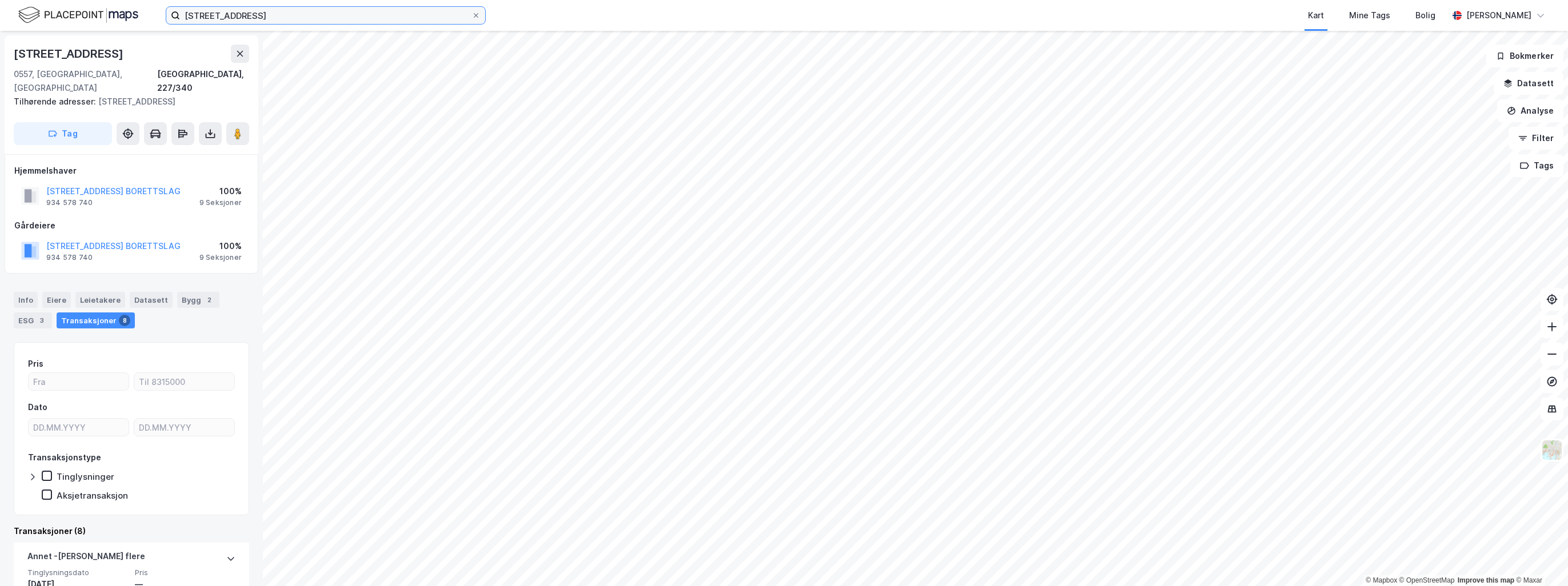
click at [271, 20] on input "sannergata 23" at bounding box center [326, 15] width 292 height 17
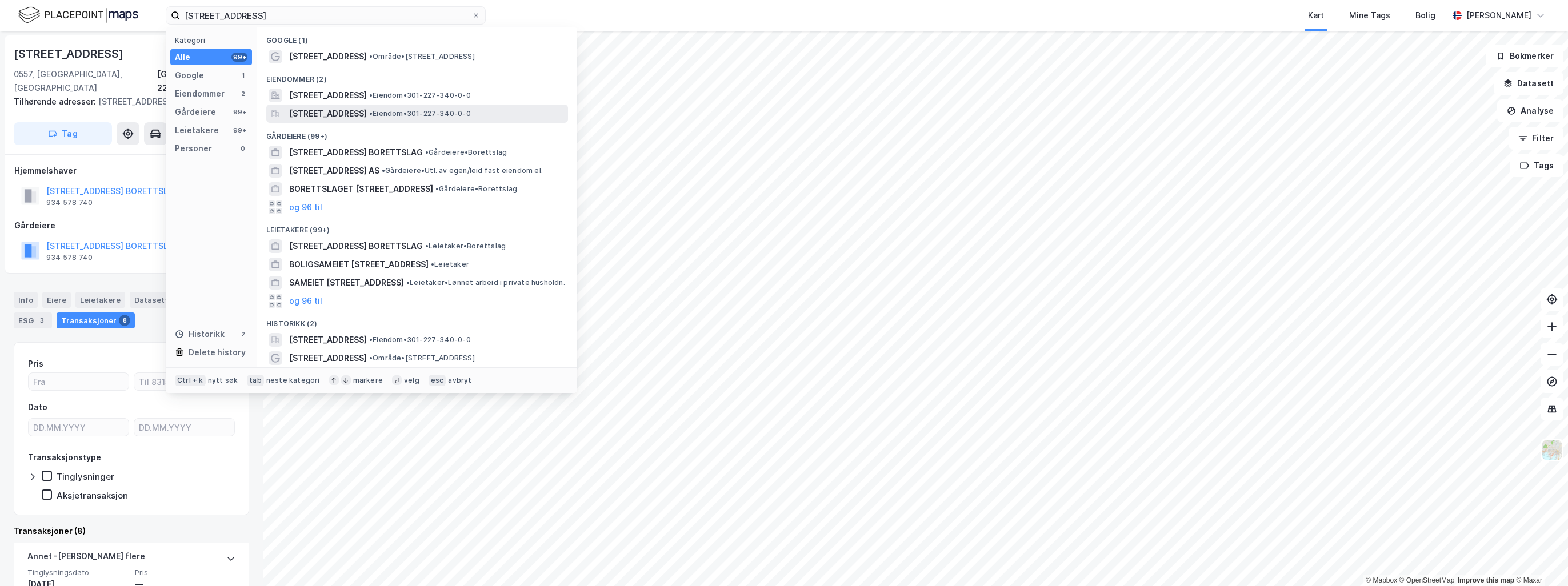
click at [363, 111] on span "Sannergata 23B, 0557, OSLO, OSLO" at bounding box center [328, 114] width 78 height 14
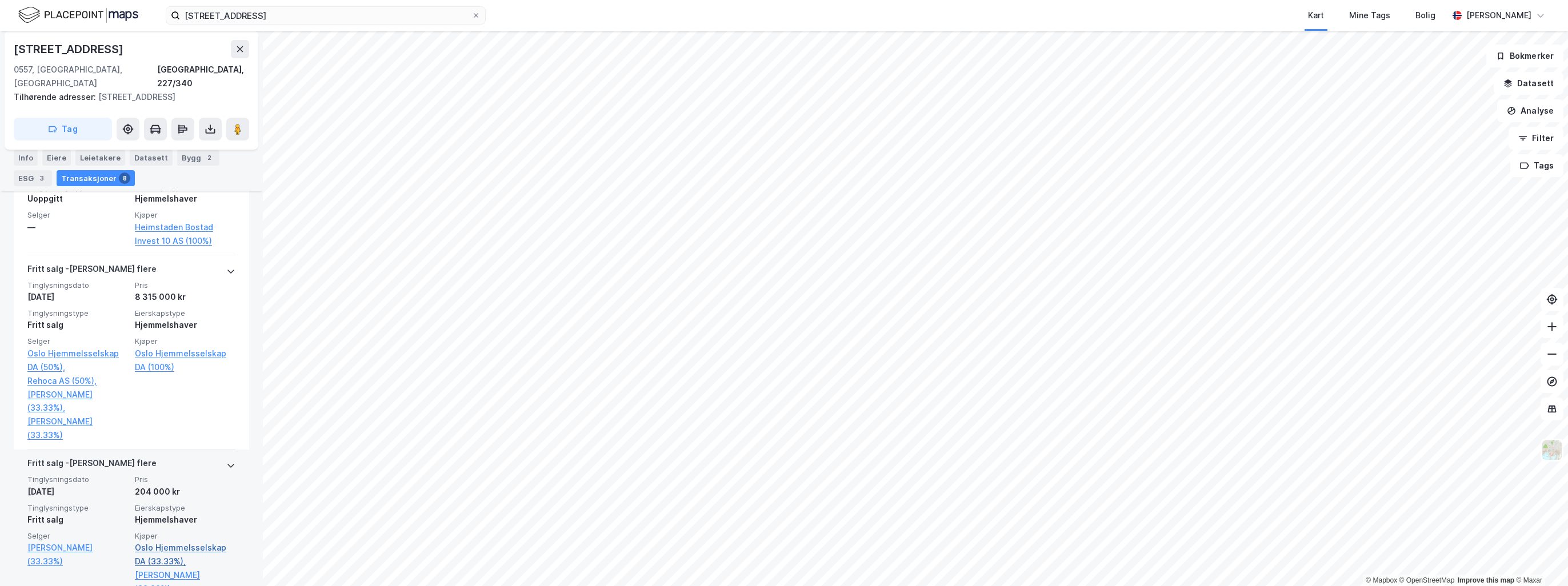
scroll to position [857, 0]
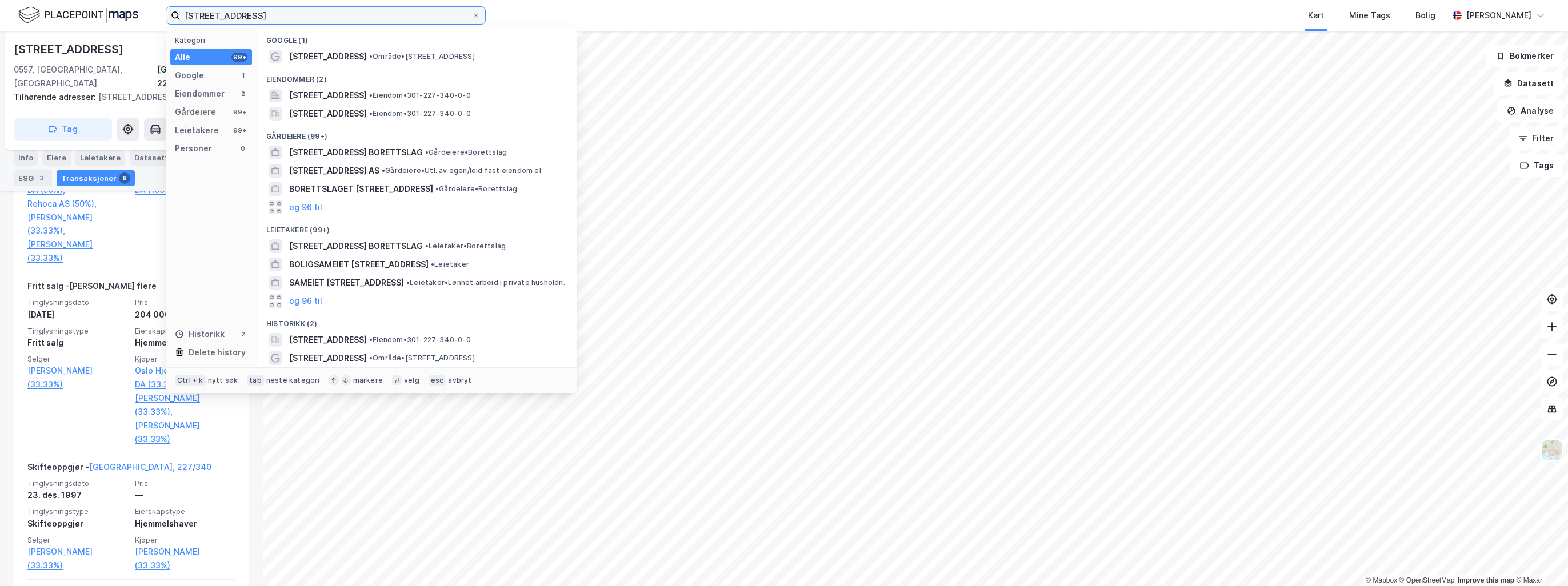
drag, startPoint x: 267, startPoint y: 13, endPoint x: 78, endPoint y: 4, distance: 189.2
click at [78, 4] on div "sannergata 23 Kategori Alle 99+ Google 1 Eiendommer 2 Gårdeiere 99+ Leietakere …" at bounding box center [784, 15] width 1568 height 31
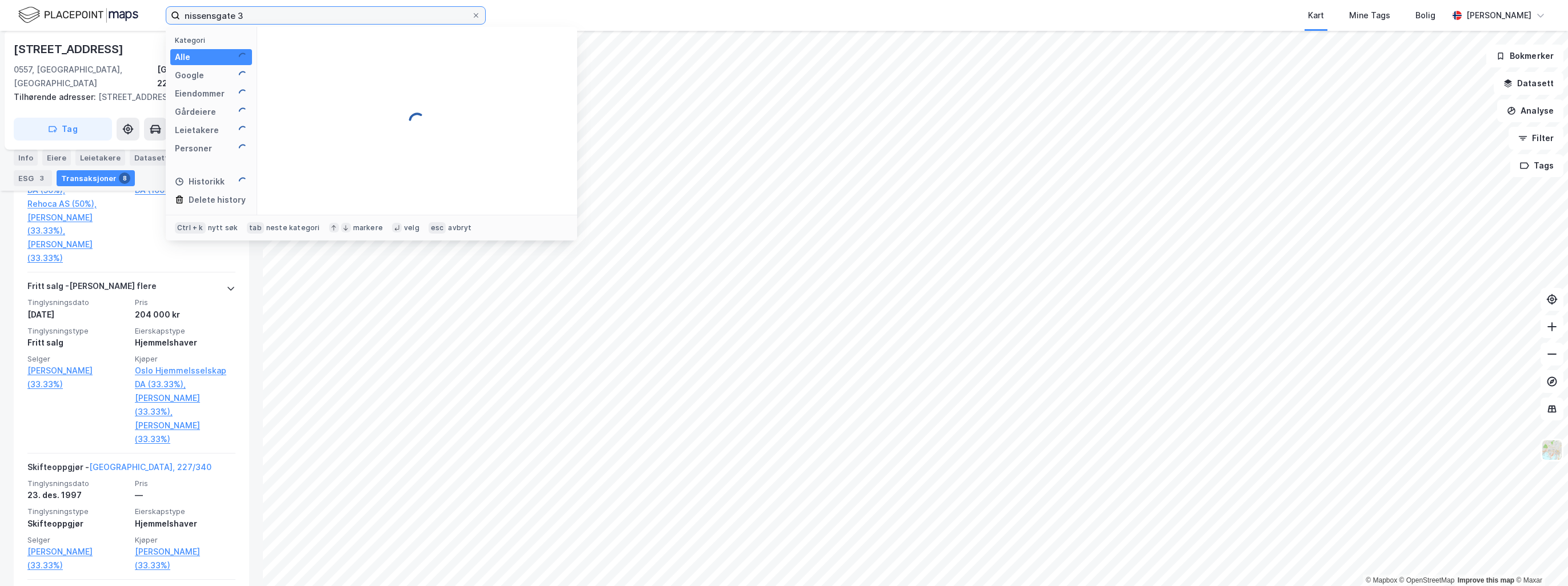
type input "nissensgate 3"
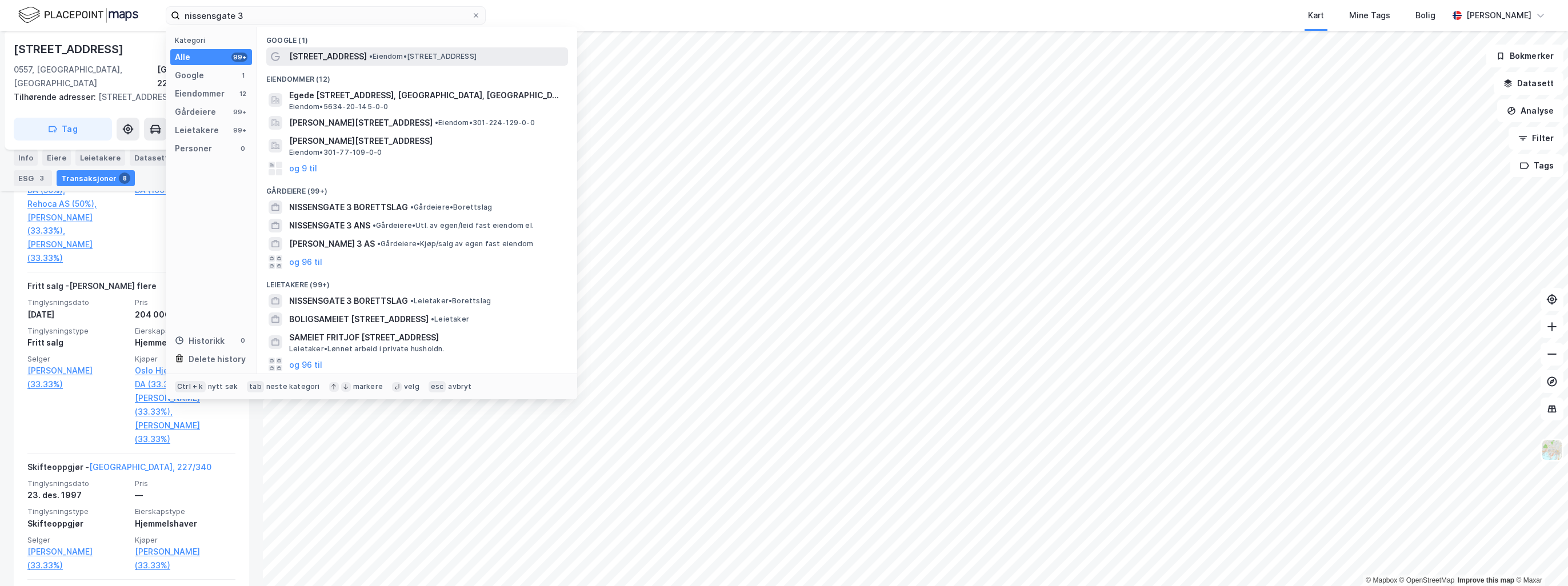
click at [336, 58] on span "Nissens gate 3" at bounding box center [328, 57] width 78 height 14
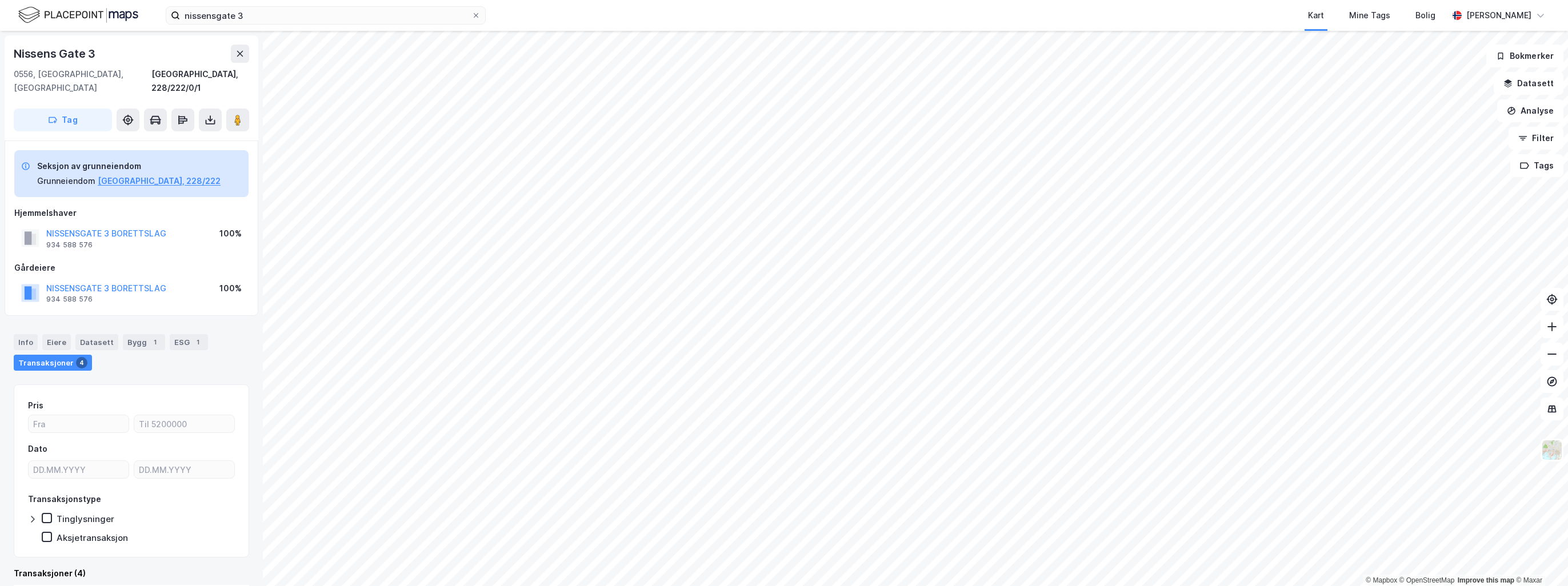
click at [153, 59] on div "Nissens Gate 3" at bounding box center [131, 54] width 236 height 18
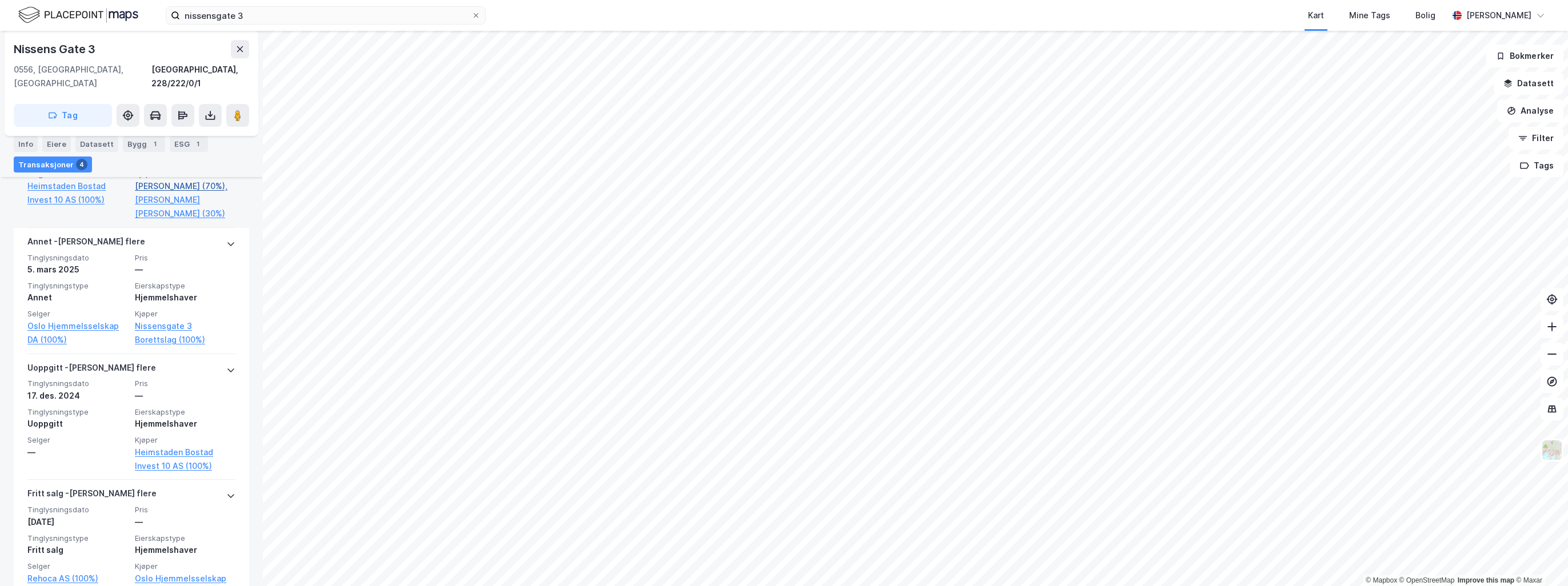
scroll to position [516, 0]
